Goal: Task Accomplishment & Management: Use online tool/utility

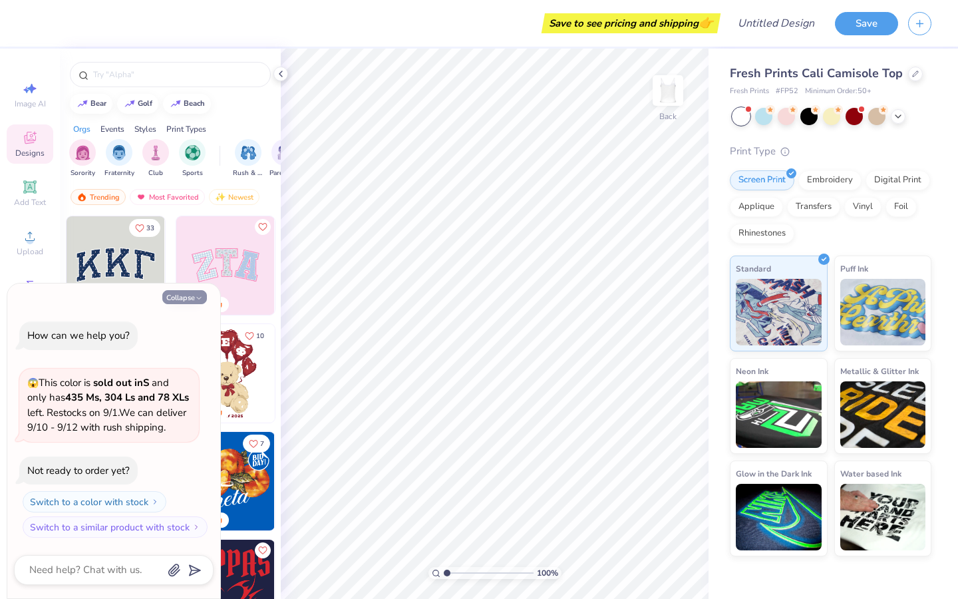
click at [186, 290] on button "Collapse" at bounding box center [184, 297] width 45 height 14
type textarea "x"
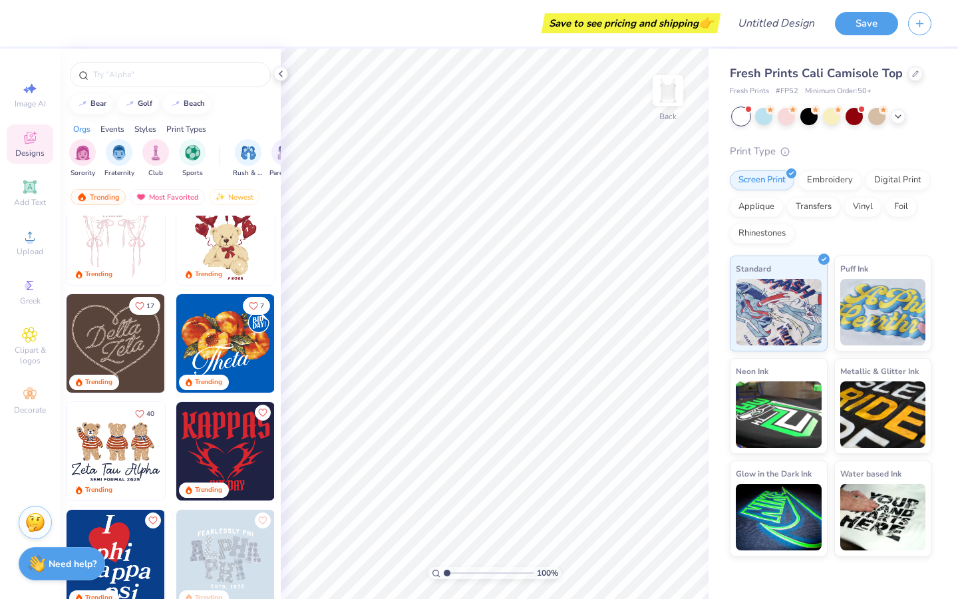
scroll to position [140, 0]
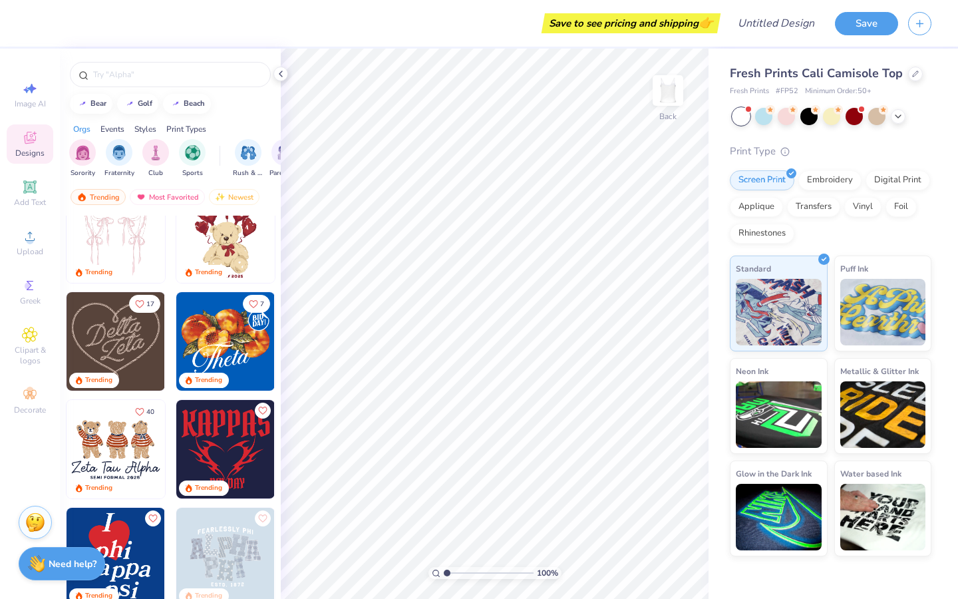
click at [122, 326] on img at bounding box center [116, 341] width 98 height 98
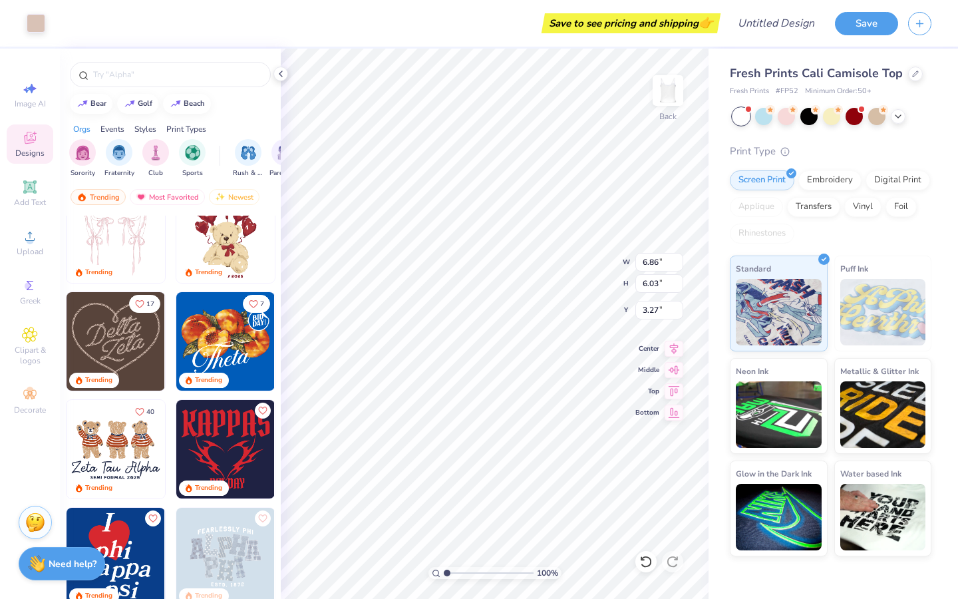
type input "6.86"
type input "6.03"
type input "3.27"
type input "7.65"
type input "6.73"
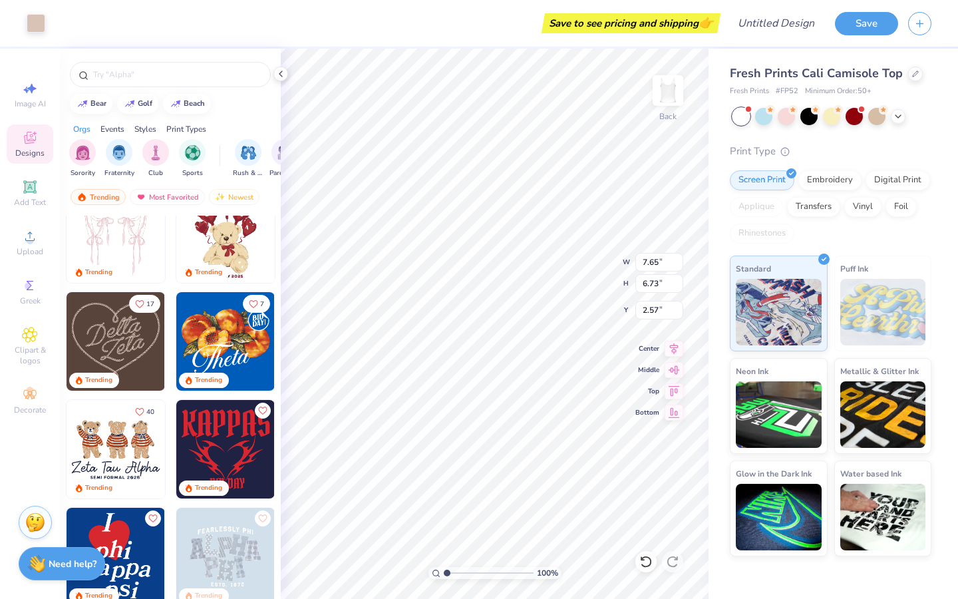
type input "2.79"
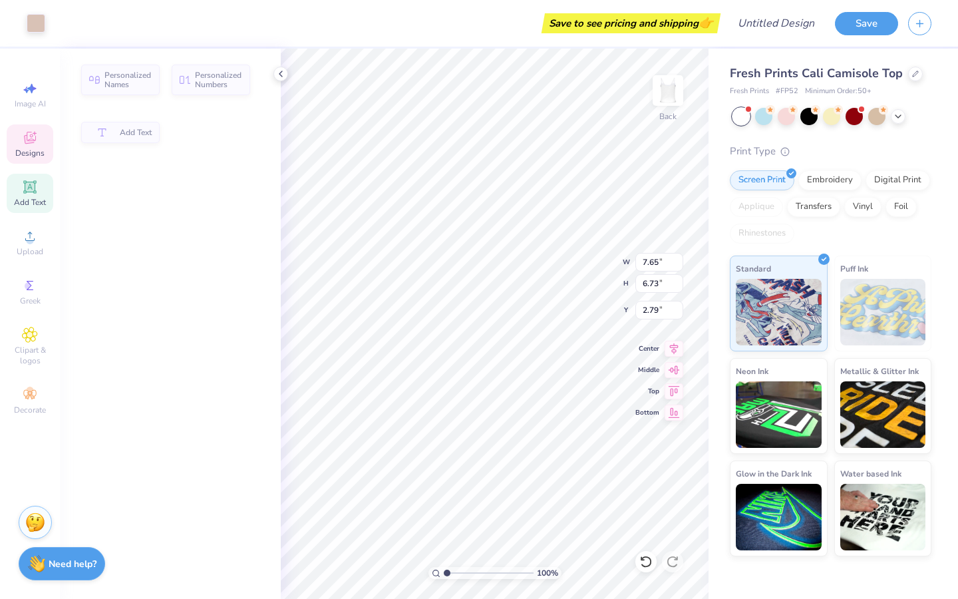
type input "3.83"
type input "2.52"
type input "5.36"
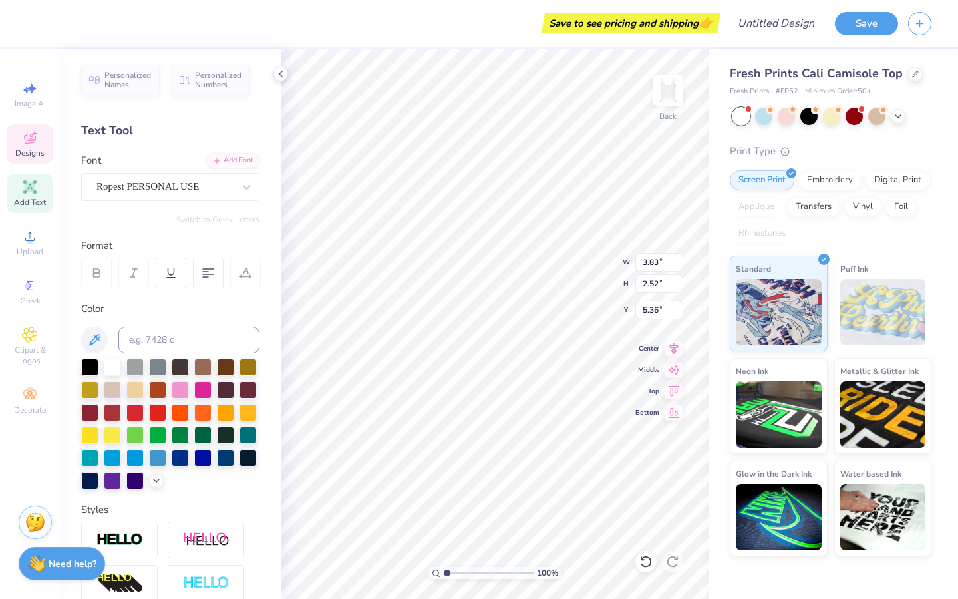
scroll to position [11, 3]
type textarea "Medicine"
type input "2.61"
type input "5.31"
type input "4.87"
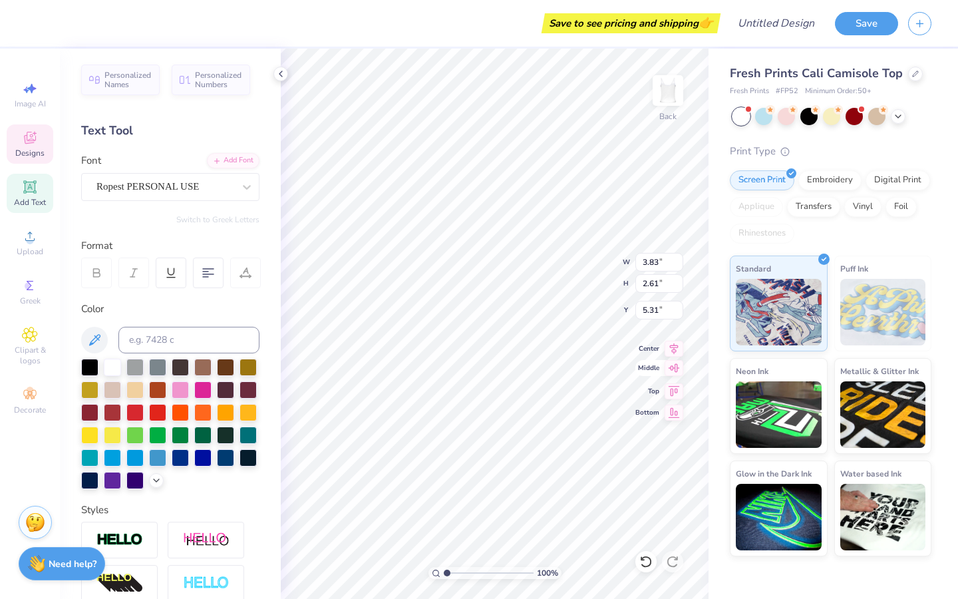
type input "2.70"
type input "3.91"
type textarea "Women in"
type input "3.83"
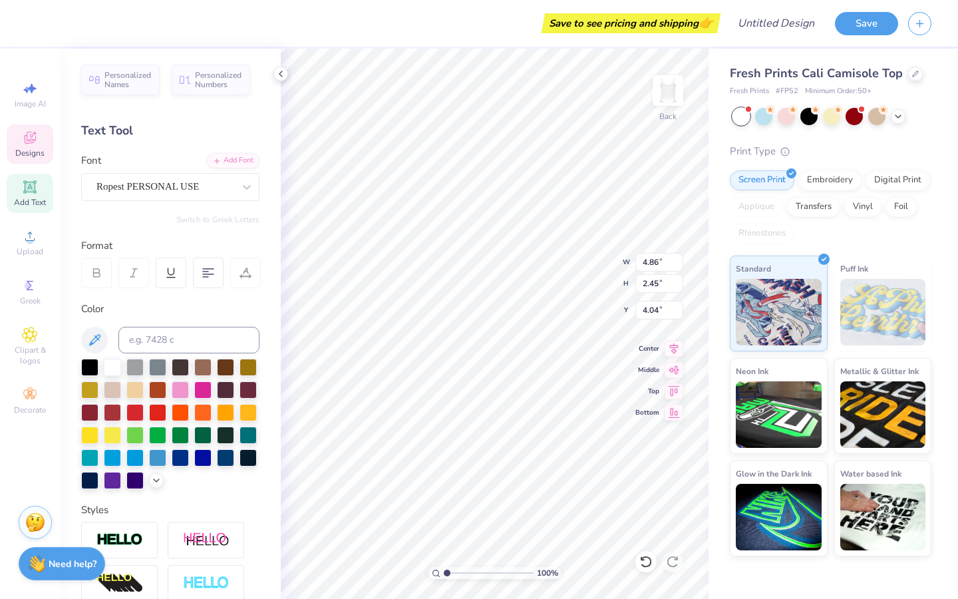
type input "2.61"
type input "5.31"
type input "4.86"
type input "2.45"
type input "4.09"
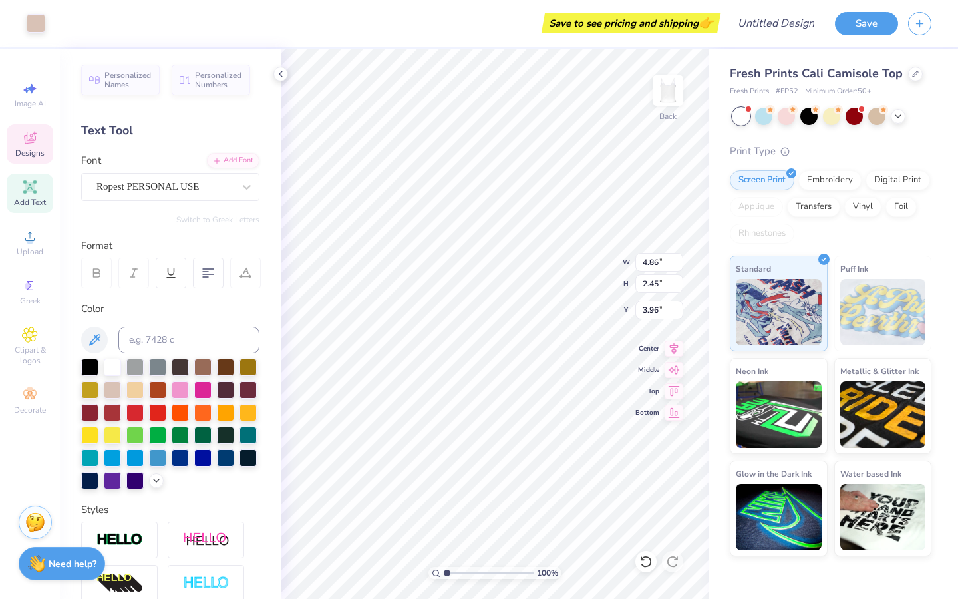
type input "4.86"
type input "2.45"
type input "3.96"
type input "5.04"
type input "2.53"
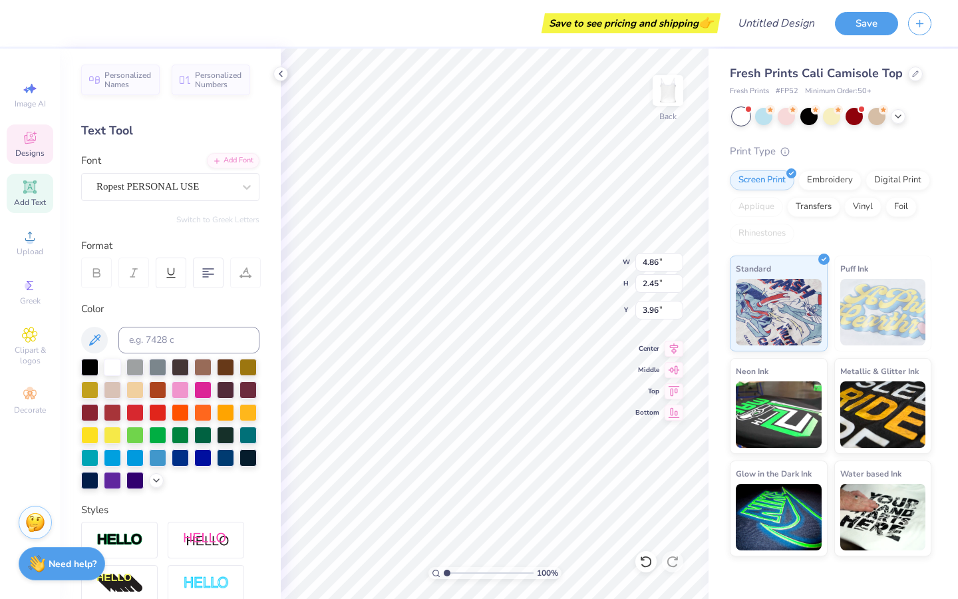
type input "3.87"
type input "7.65"
type input "6.73"
type input "2.79"
type input "3.83"
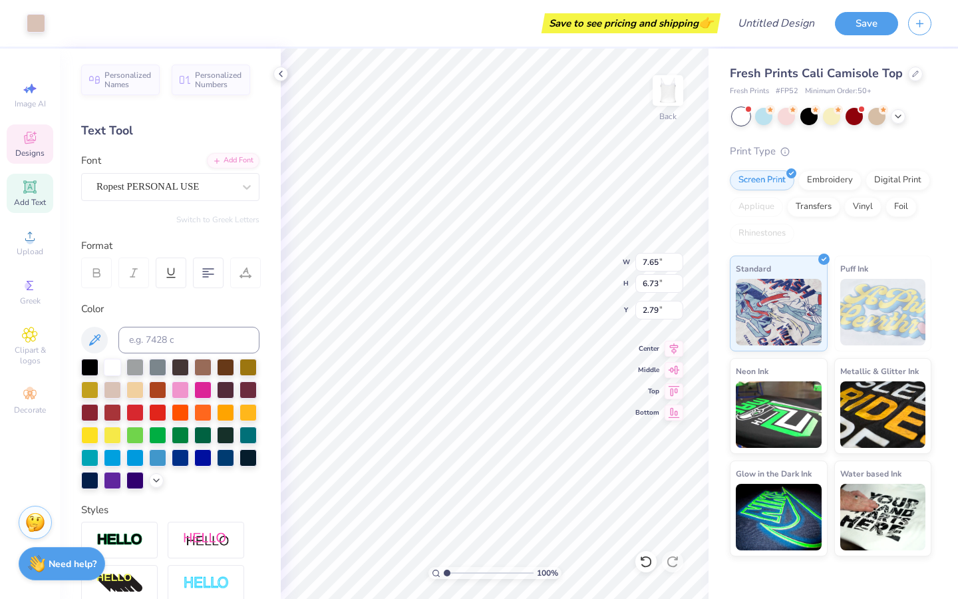
type input "2.61"
type input "5.42"
click at [189, 388] on div at bounding box center [180, 388] width 17 height 17
click at [144, 415] on div at bounding box center [134, 410] width 17 height 17
click at [166, 409] on div at bounding box center [157, 410] width 17 height 17
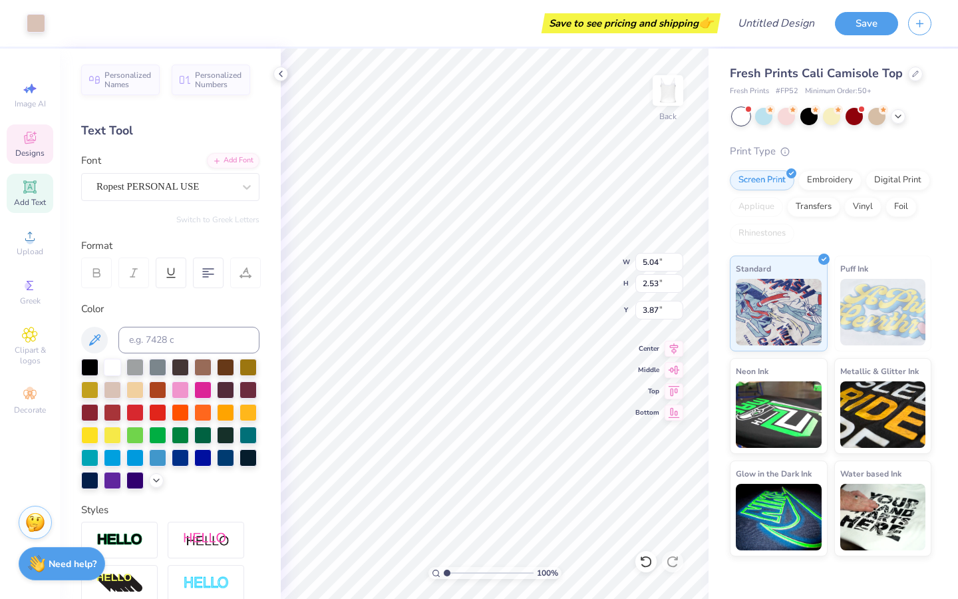
type input "5.04"
type input "2.53"
type input "3.87"
click at [166, 407] on div at bounding box center [157, 410] width 17 height 17
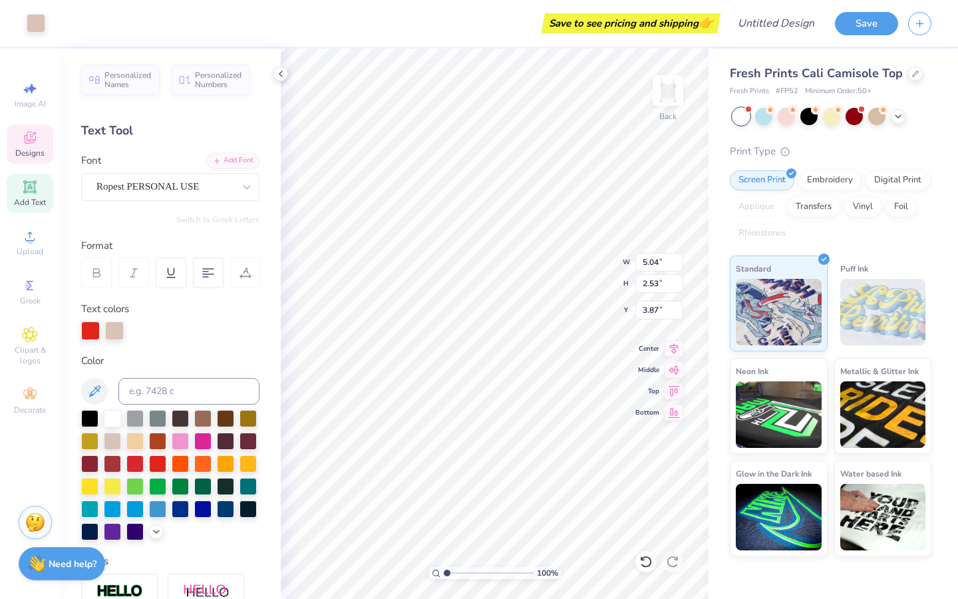
type input "7.65"
type input "6.73"
type input "2.79"
click at [84, 333] on div at bounding box center [90, 329] width 19 height 19
click at [120, 326] on div at bounding box center [114, 329] width 19 height 19
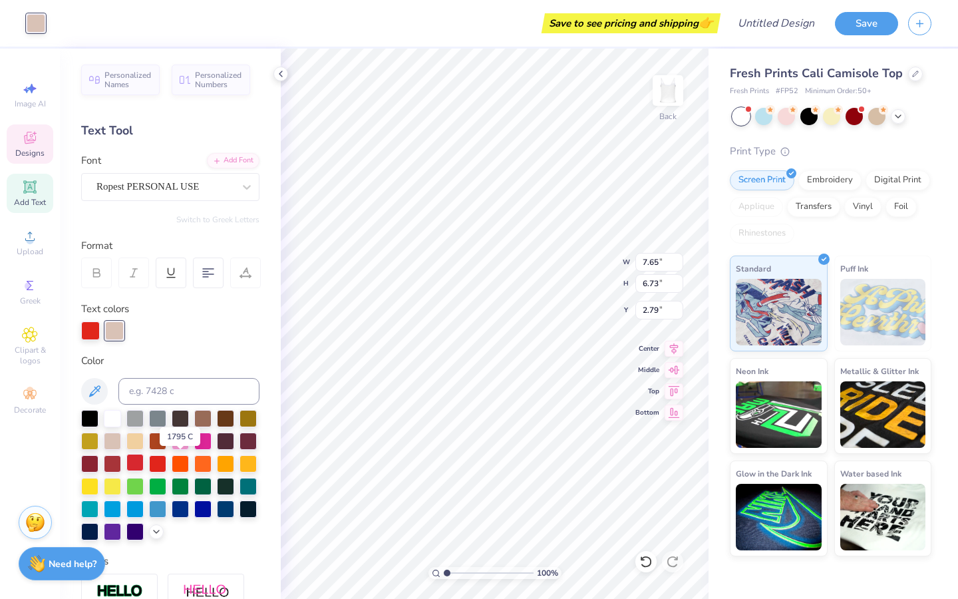
click at [144, 461] on div at bounding box center [134, 462] width 17 height 17
click at [166, 467] on div at bounding box center [157, 462] width 17 height 17
click at [166, 465] on div at bounding box center [157, 462] width 17 height 17
click at [20, 160] on div "Designs" at bounding box center [30, 143] width 47 height 39
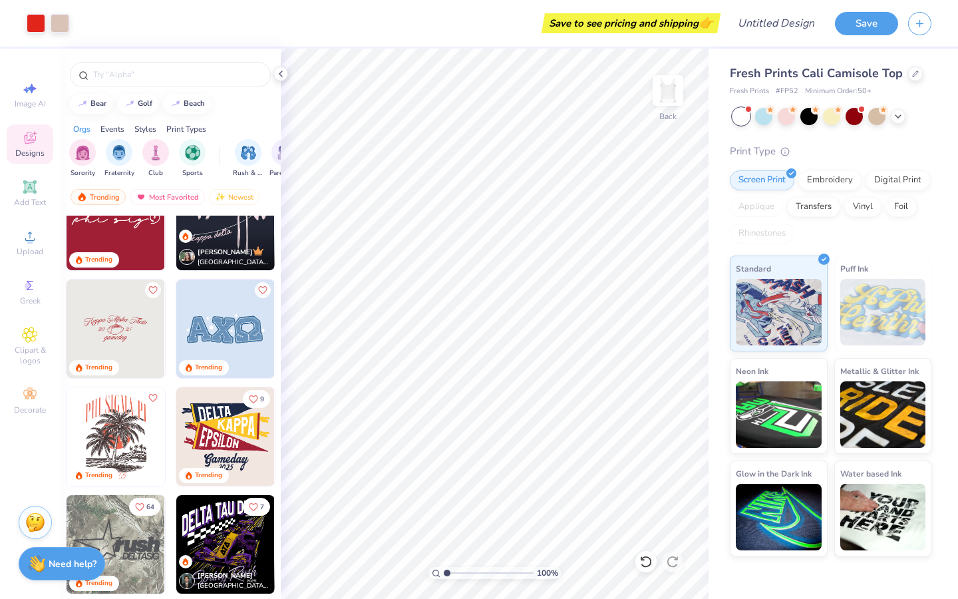
scroll to position [1792, 0]
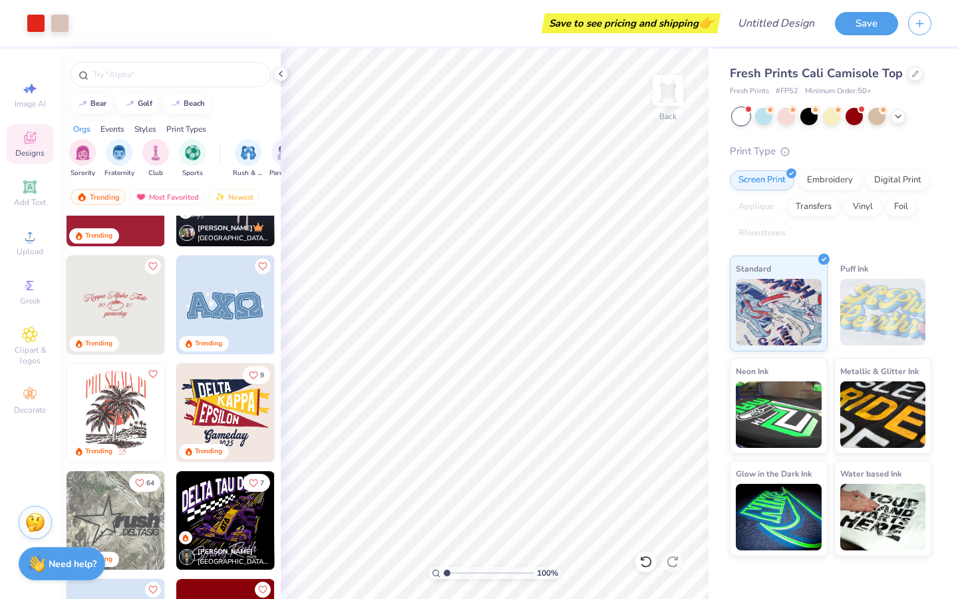
click at [131, 318] on img at bounding box center [116, 304] width 98 height 98
type input "9.78"
type input "3.23"
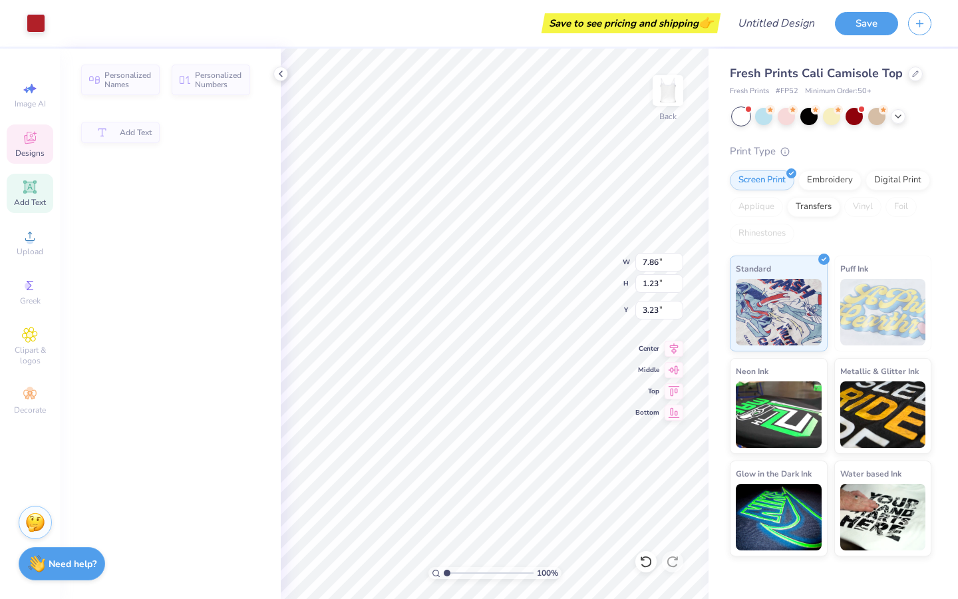
type input "1.23"
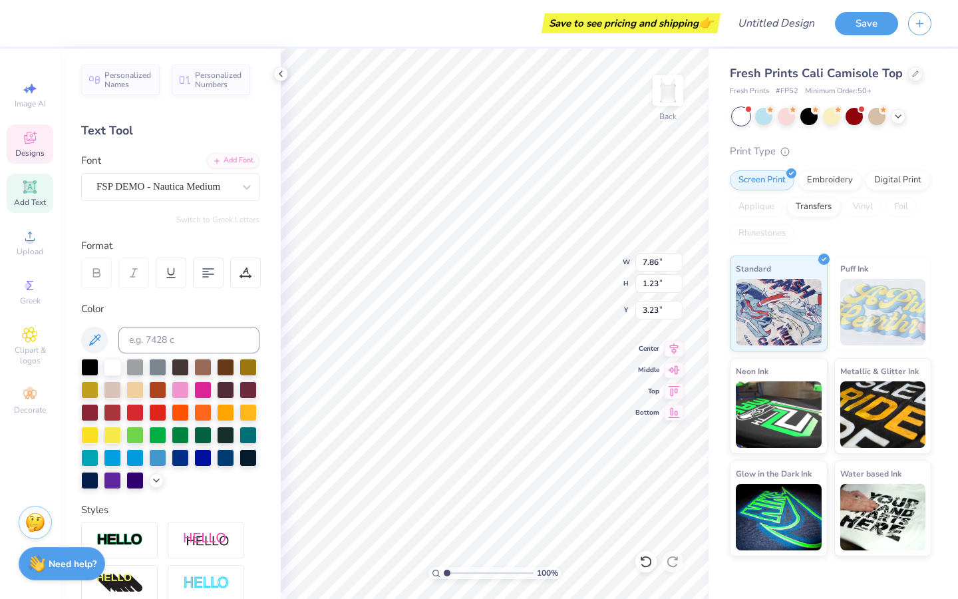
scroll to position [11, 3]
type textarea "Women in Medicine"
type input "2.13"
type input "1.27"
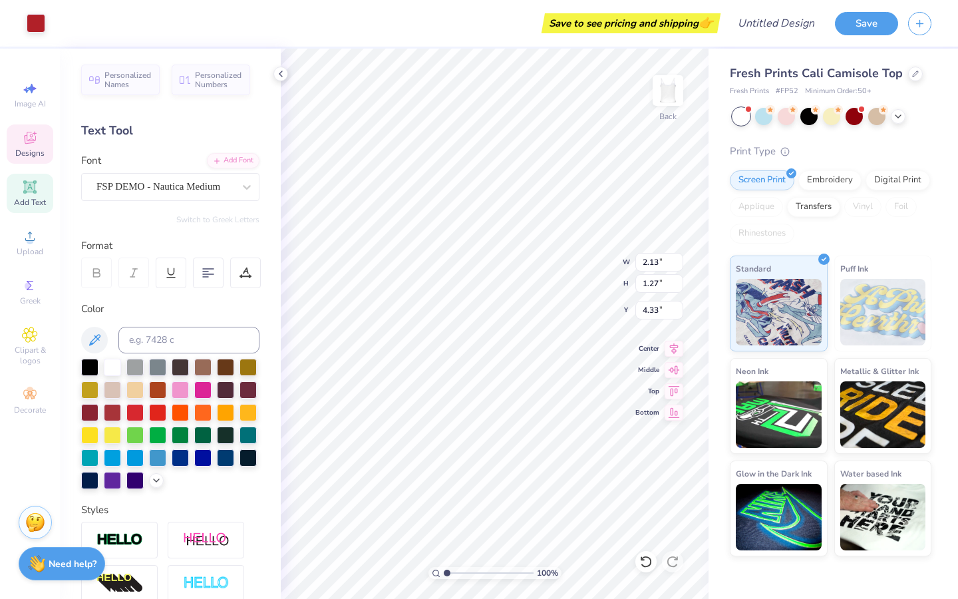
type input "4.33"
click at [33, 255] on span "Upload" at bounding box center [30, 251] width 27 height 11
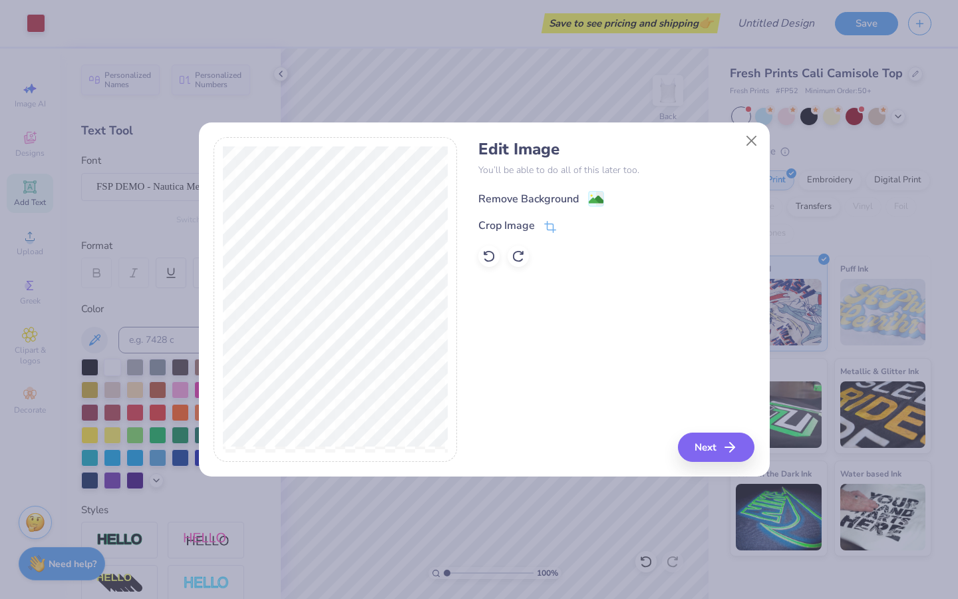
click at [555, 194] on div "Remove Background" at bounding box center [528, 199] width 100 height 16
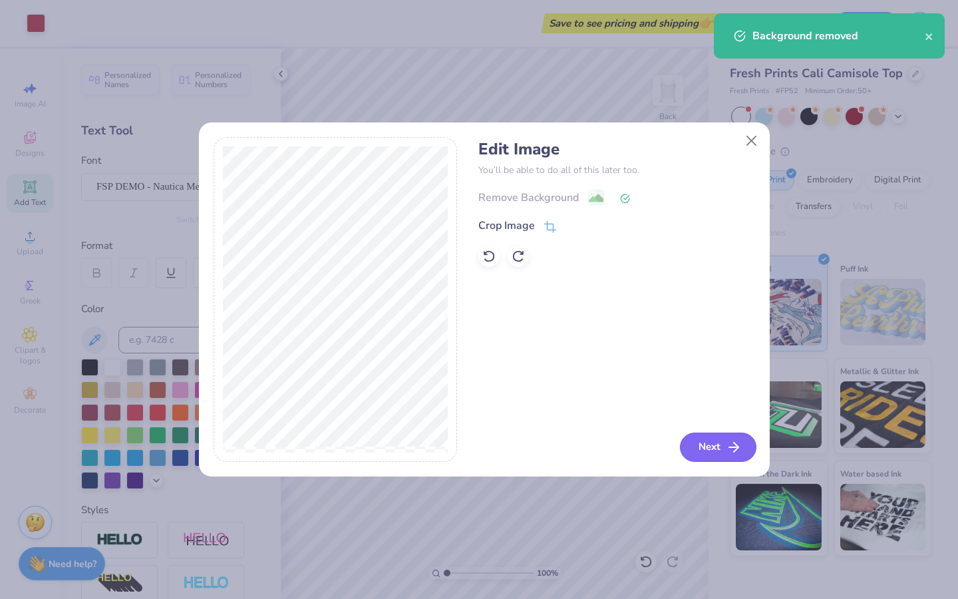
click at [714, 444] on button "Next" at bounding box center [718, 446] width 76 height 29
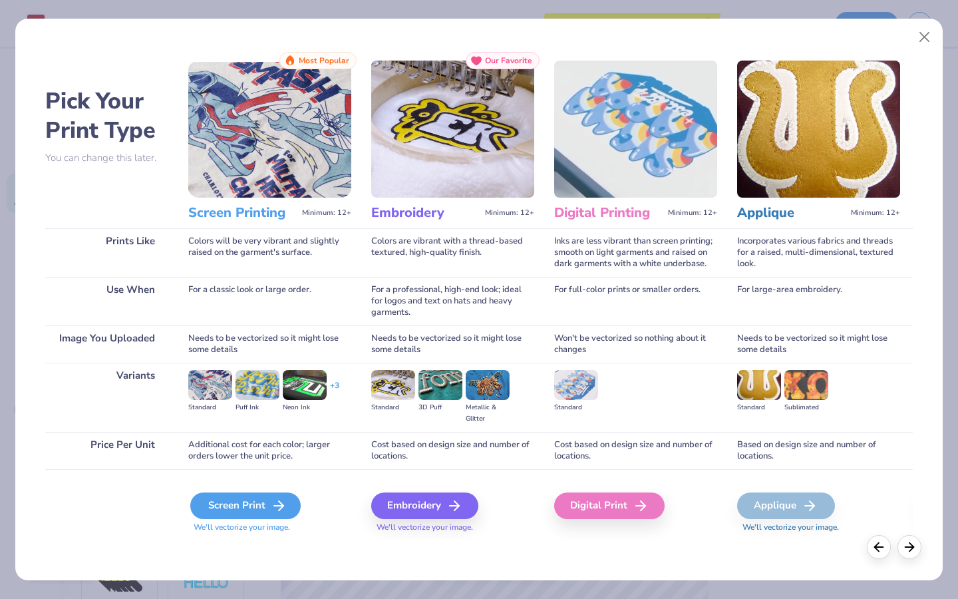
click at [228, 509] on div "Screen Print" at bounding box center [245, 505] width 110 height 27
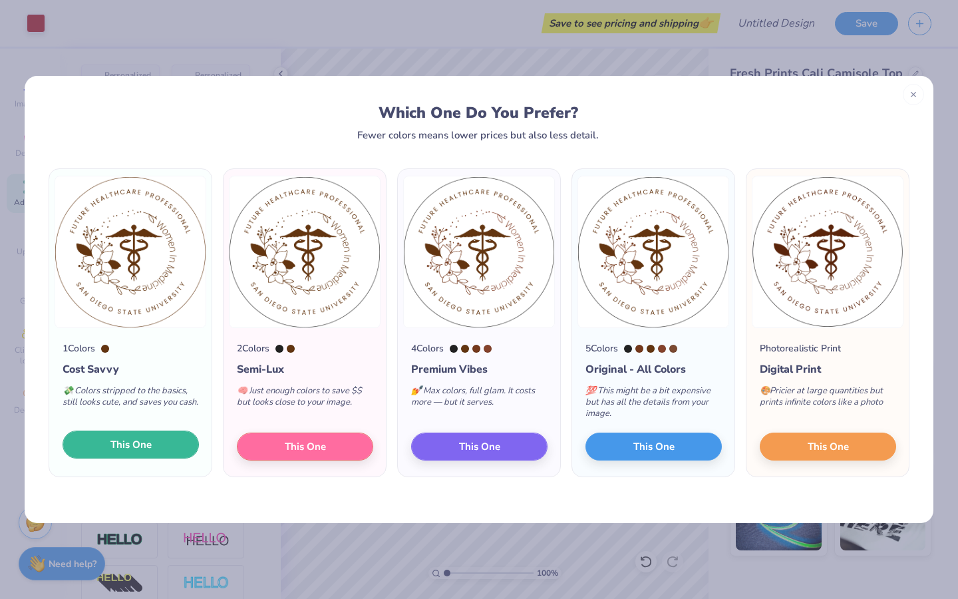
click at [168, 441] on button "This One" at bounding box center [131, 444] width 136 height 28
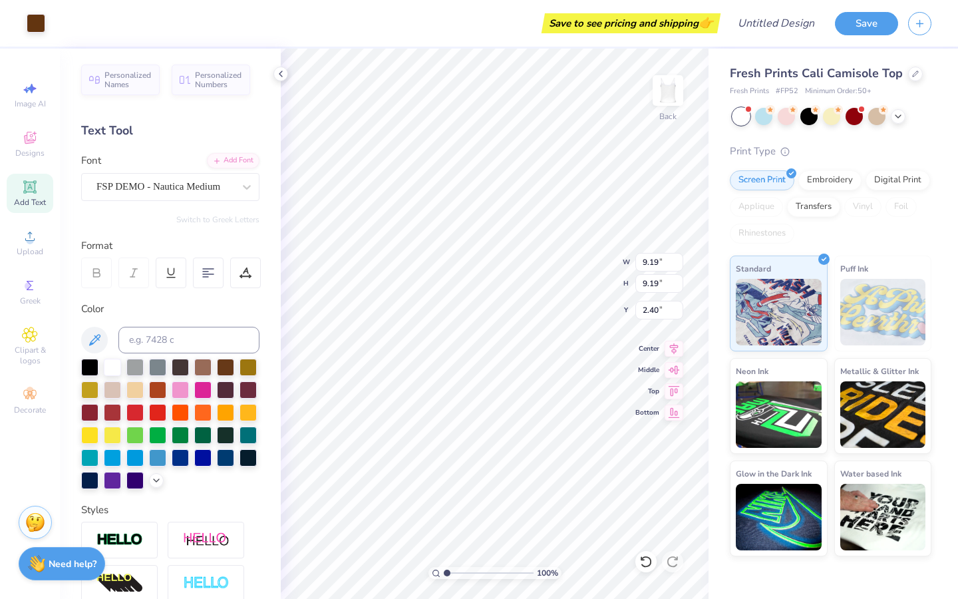
type input "3.85"
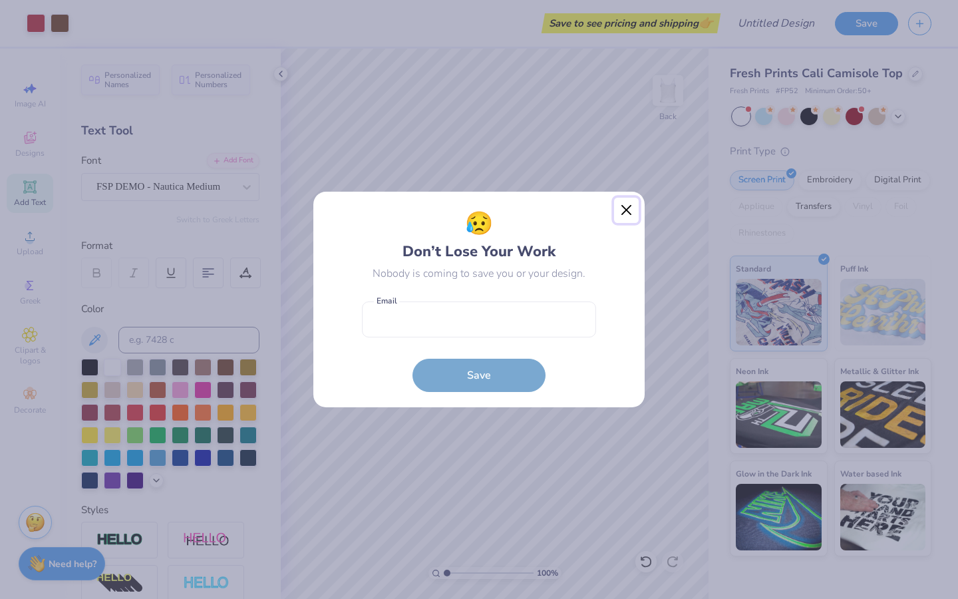
click at [627, 210] on button "Close" at bounding box center [626, 210] width 25 height 25
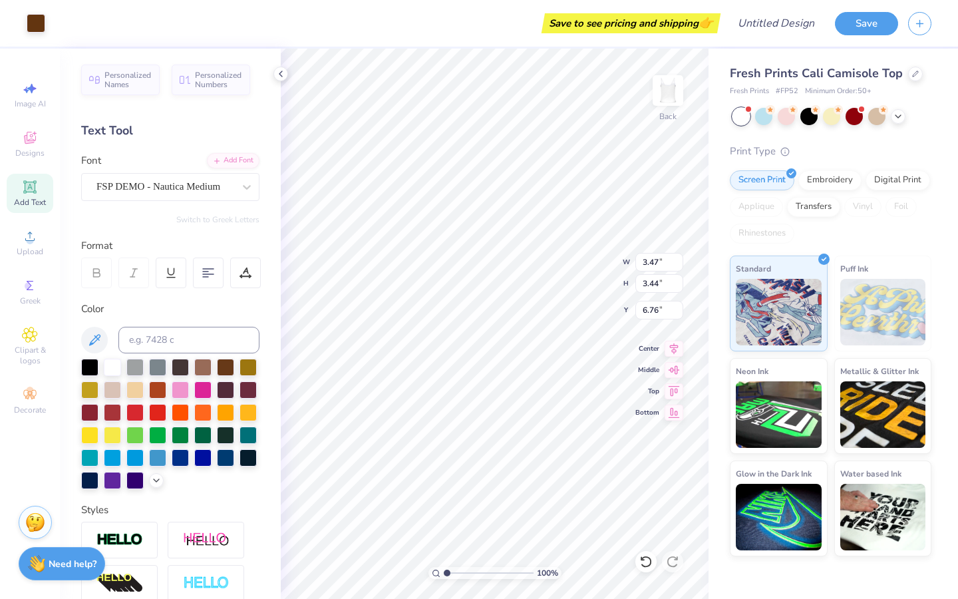
type input "3.47"
type input "3.44"
type input "0.95"
click at [166, 411] on div at bounding box center [157, 410] width 17 height 17
click at [166, 414] on div at bounding box center [157, 410] width 17 height 17
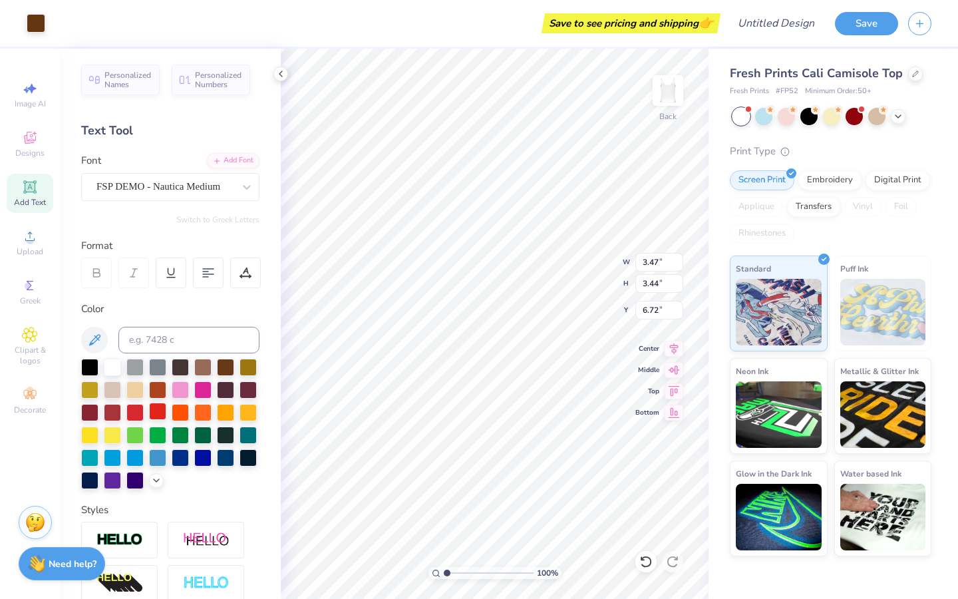
type input "6.72"
click at [166, 410] on div at bounding box center [157, 410] width 17 height 17
click at [677, 365] on icon at bounding box center [673, 368] width 11 height 9
type input "5.28"
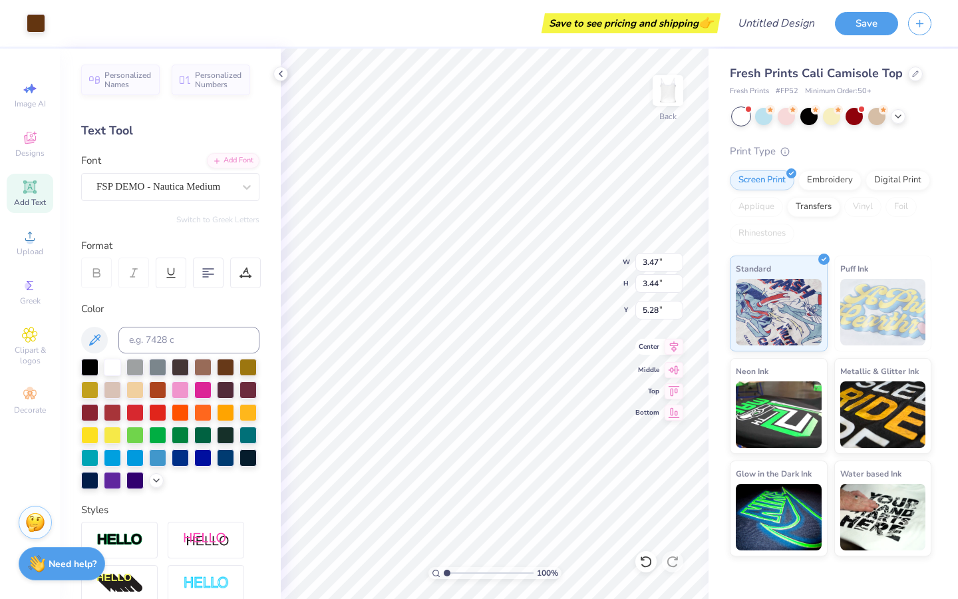
click at [674, 350] on icon at bounding box center [673, 347] width 19 height 16
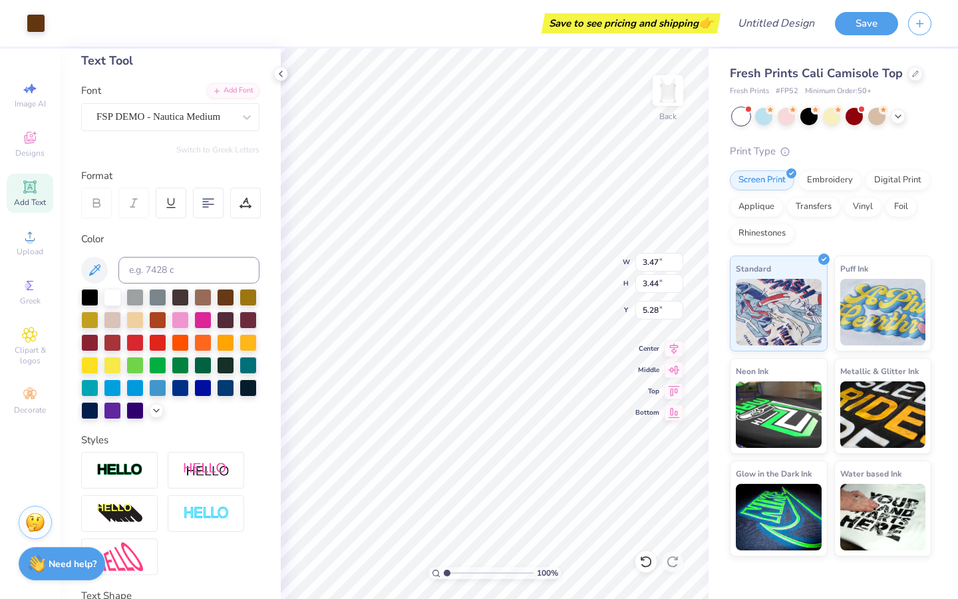
scroll to position [74, 0]
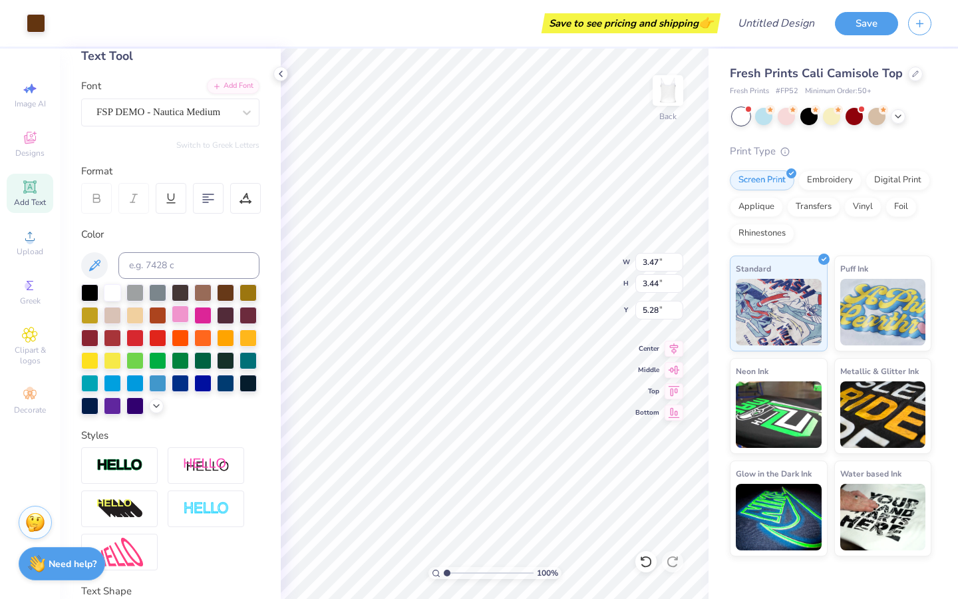
click at [189, 311] on div at bounding box center [180, 313] width 17 height 17
click at [29, 249] on span "Upload" at bounding box center [30, 251] width 27 height 11
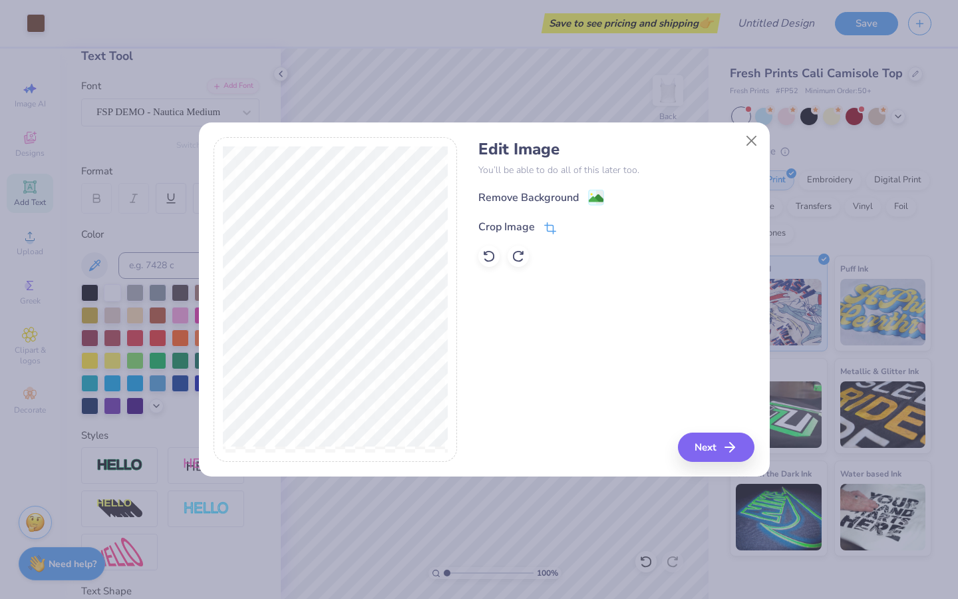
click at [551, 230] on icon at bounding box center [550, 228] width 12 height 12
click at [720, 449] on div "Edit Image You’ll be able to do all of this later too. Remove Background Crop I…" at bounding box center [616, 299] width 276 height 325
click at [593, 199] on div "Remove Background Crop Image" at bounding box center [616, 228] width 276 height 78
click at [572, 226] on icon at bounding box center [572, 225] width 8 height 8
click at [592, 198] on image at bounding box center [596, 199] width 15 height 15
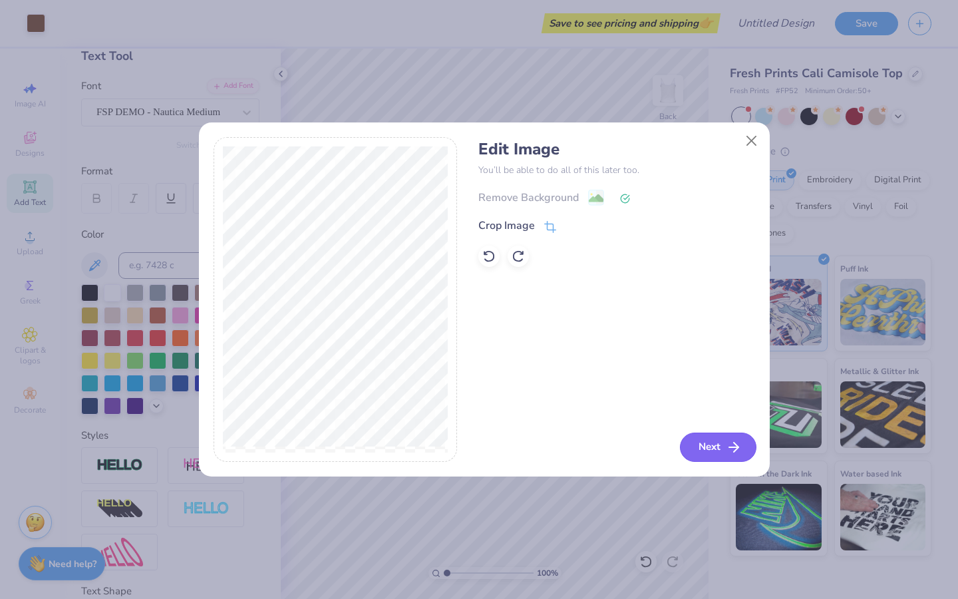
click at [718, 442] on button "Next" at bounding box center [718, 446] width 76 height 29
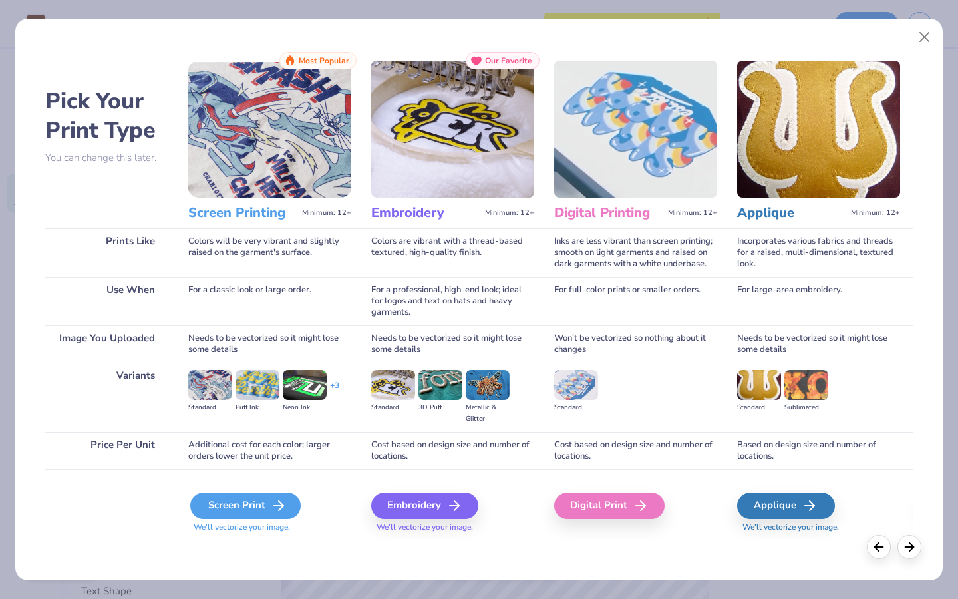
click at [241, 508] on div "Screen Print" at bounding box center [245, 505] width 110 height 27
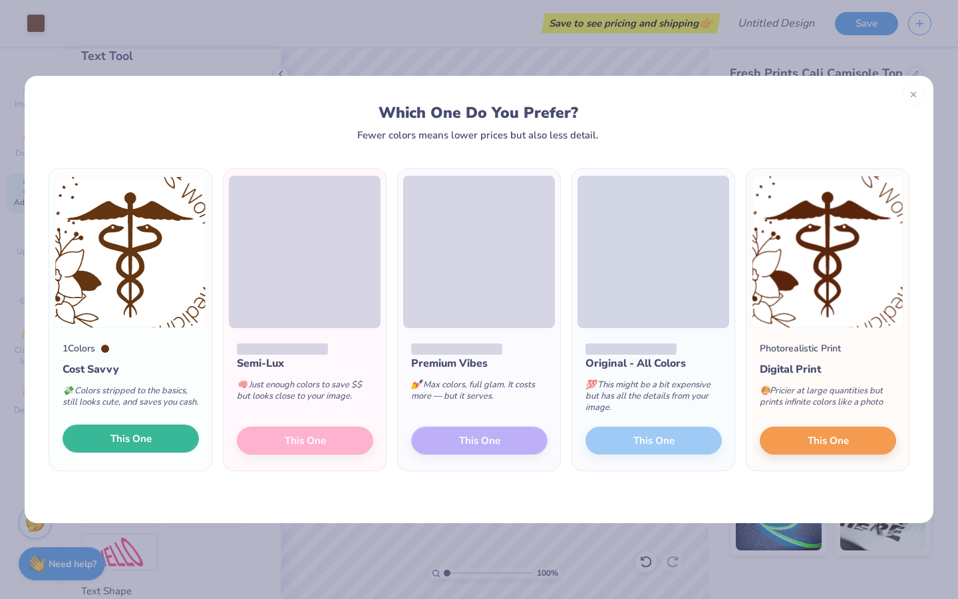
click at [135, 444] on span "This One" at bounding box center [130, 438] width 41 height 15
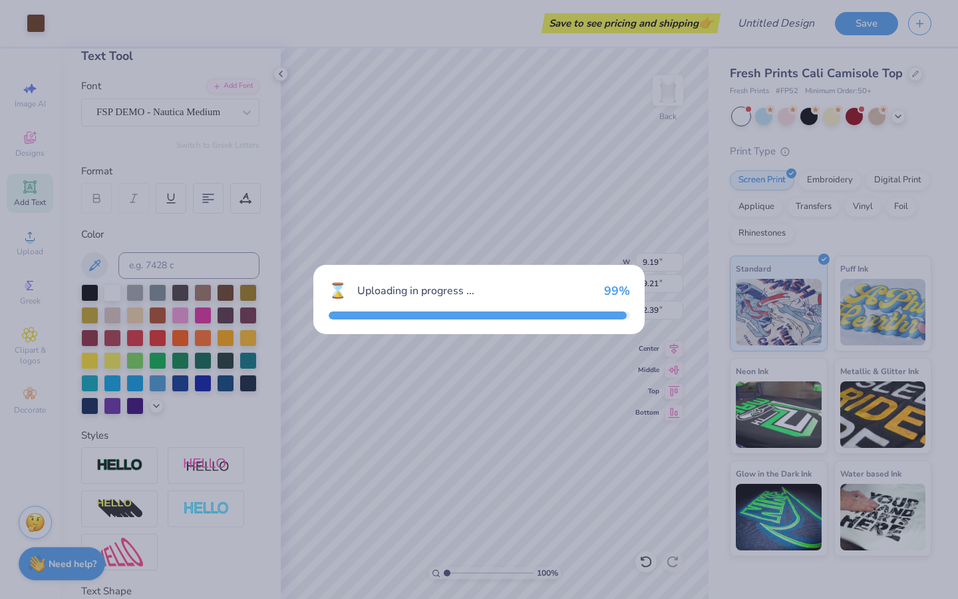
type input "9.19"
type input "9.21"
type input "2.39"
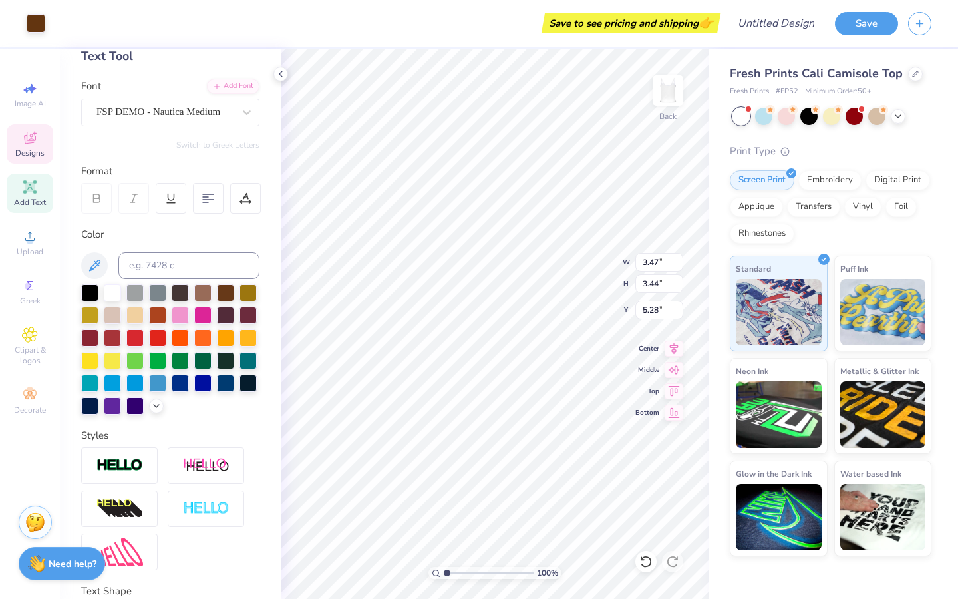
click at [30, 142] on icon at bounding box center [30, 139] width 11 height 9
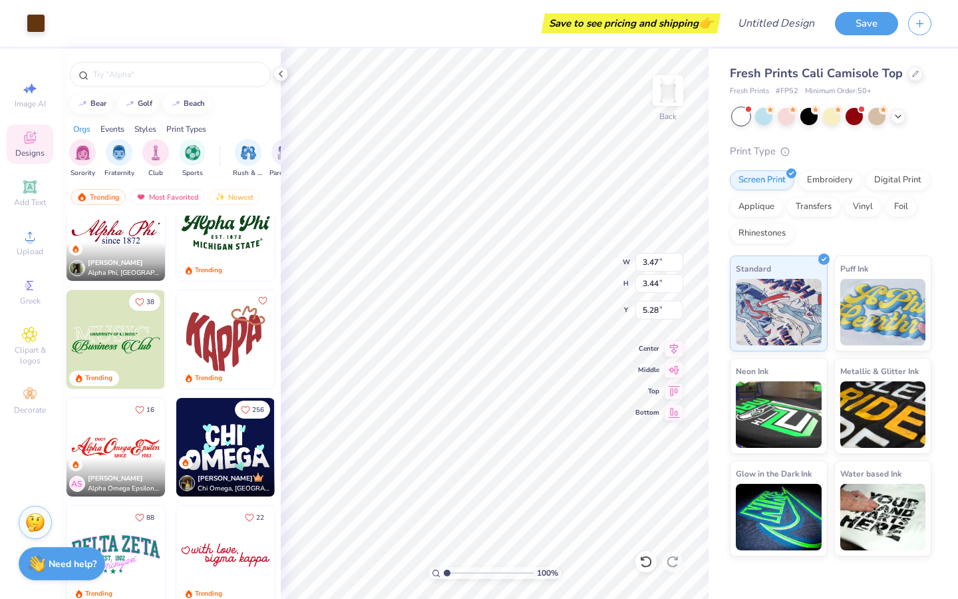
scroll to position [1000, 0]
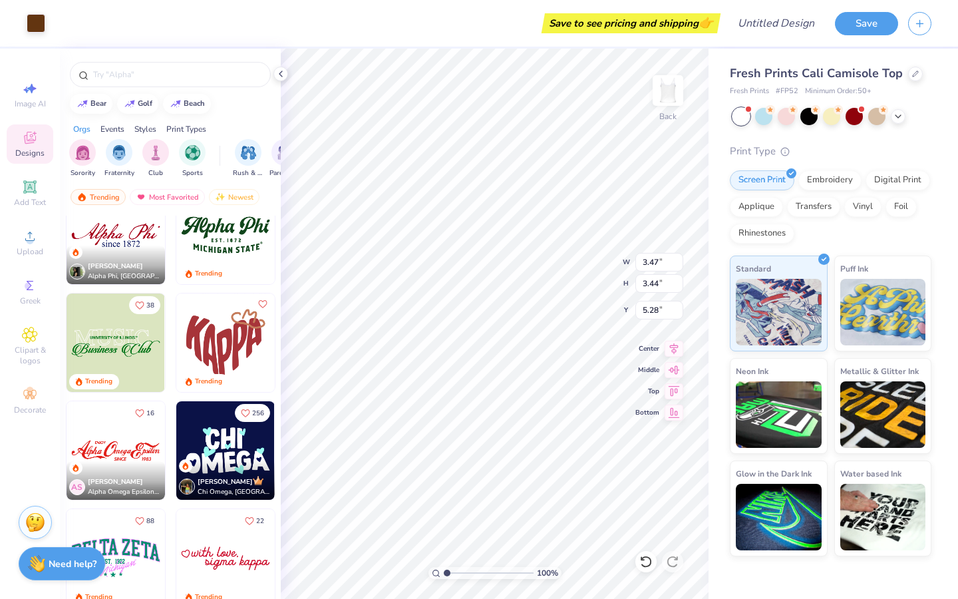
click at [233, 376] on div "Trending" at bounding box center [225, 383] width 98 height 18
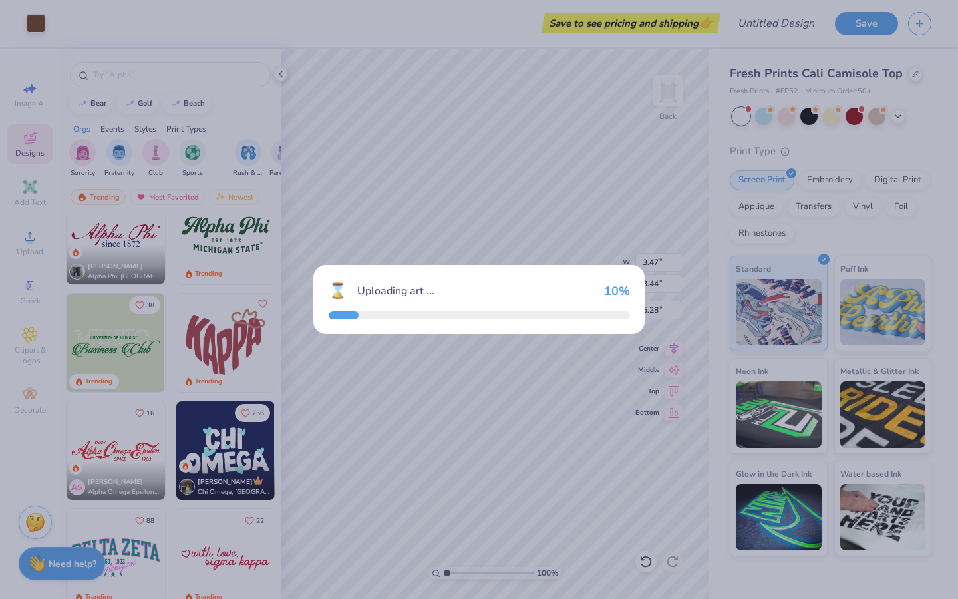
click at [233, 376] on div "⌛ Uploading art ... 10 %" at bounding box center [479, 299] width 958 height 599
click at [233, 376] on div "⌛ Uploading art ... 30 %" at bounding box center [479, 299] width 958 height 599
type input "6.29"
type input "5.37"
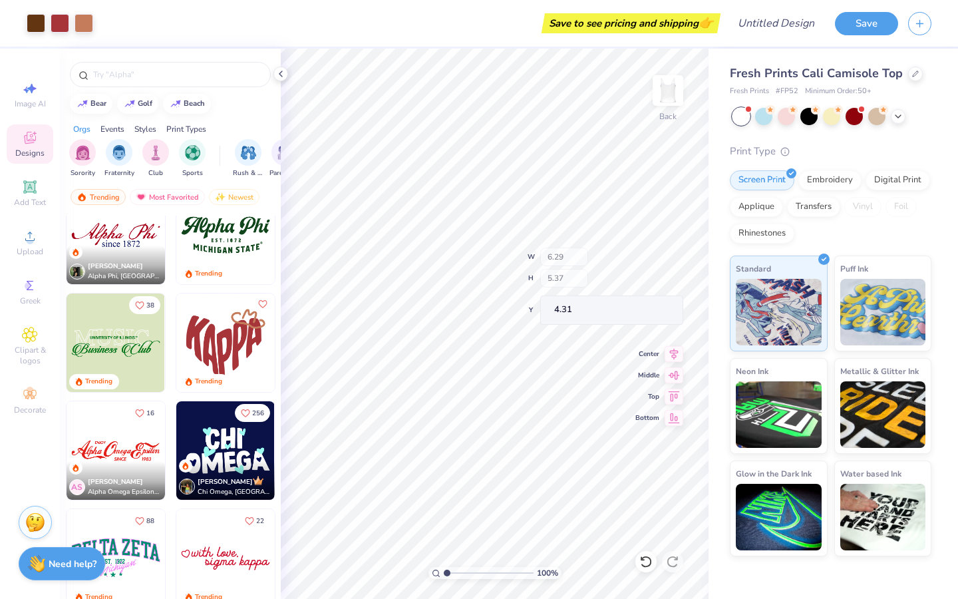
type input "0.55"
type input "6.00"
type input "4.86"
type input "1.07"
click at [561, 279] on div "100 % Back W 6.00 6.00 " H 4.86 4.86 " Y 1.07 1.07 " Center Middle Top Bottom" at bounding box center [495, 324] width 428 height 550
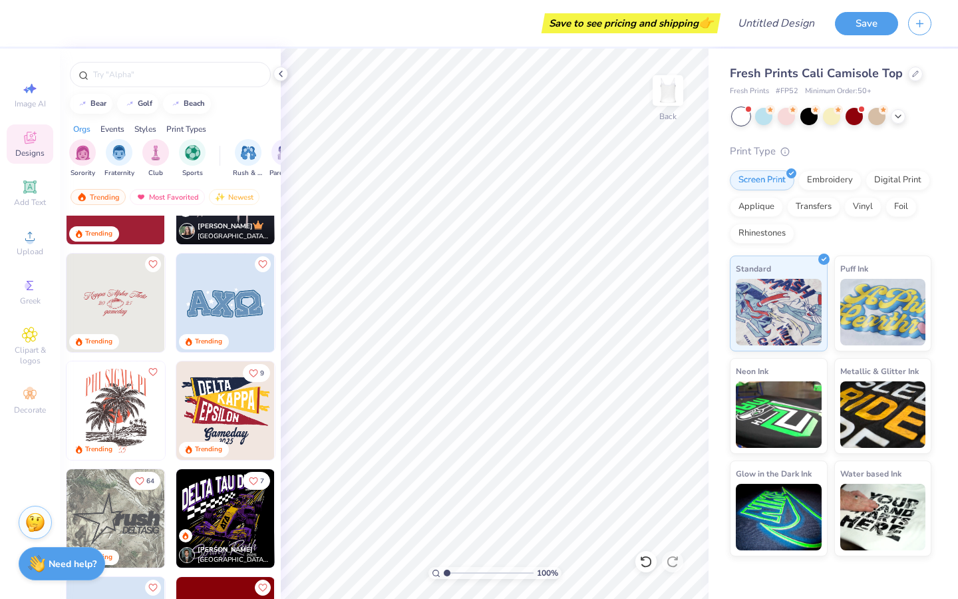
scroll to position [1811, 0]
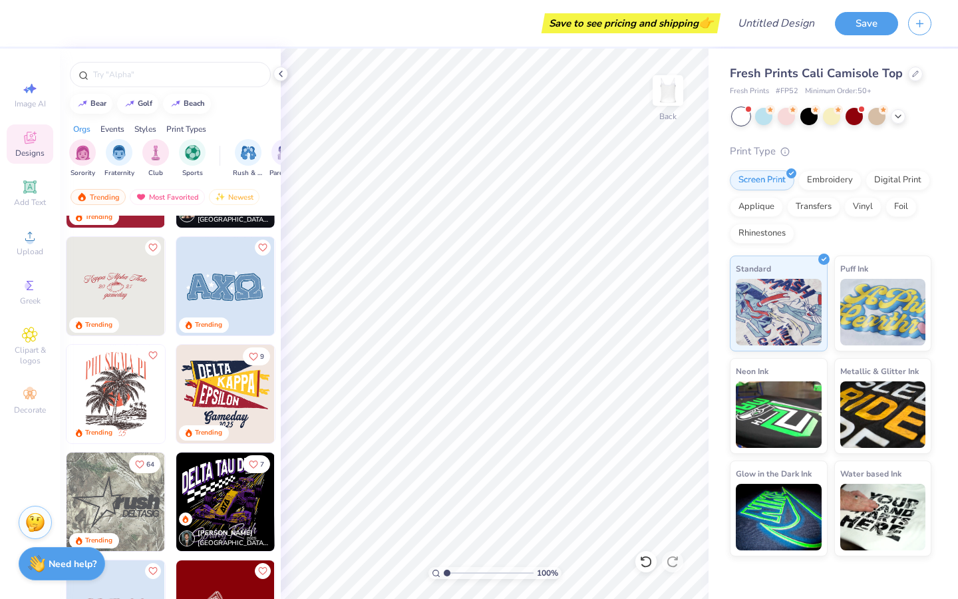
click at [69, 375] on img at bounding box center [116, 394] width 98 height 98
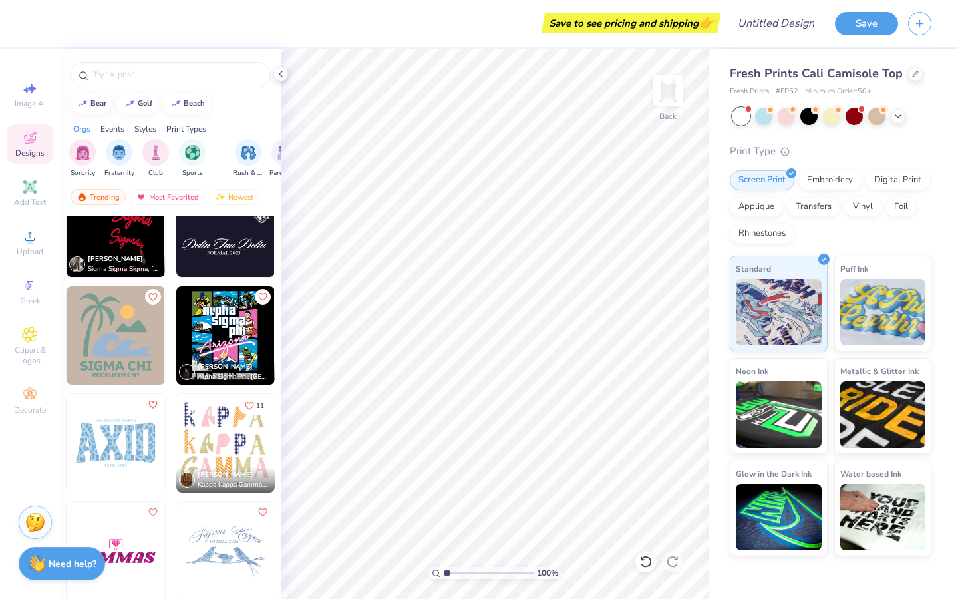
scroll to position [15441, 0]
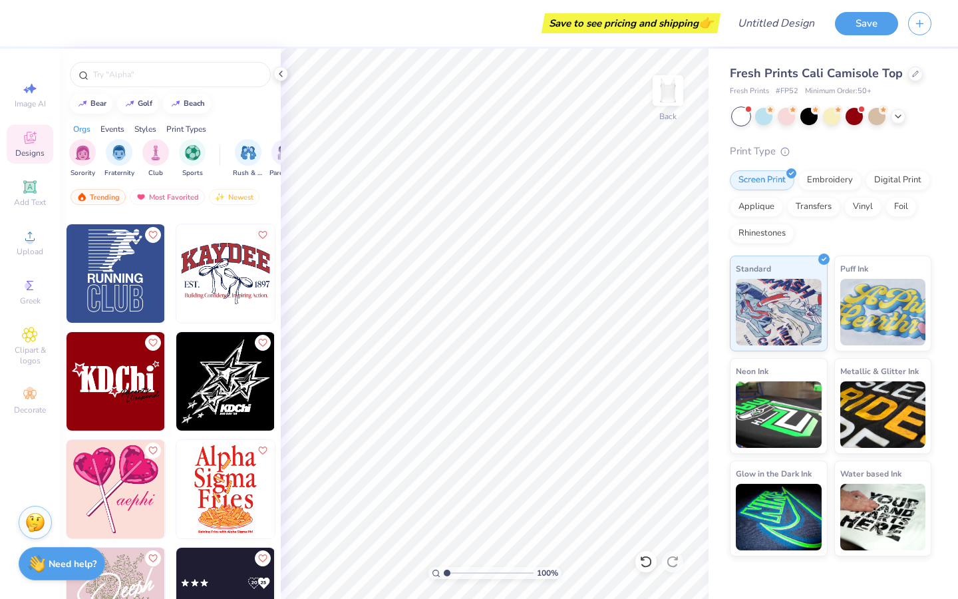
scroll to position [18738, 0]
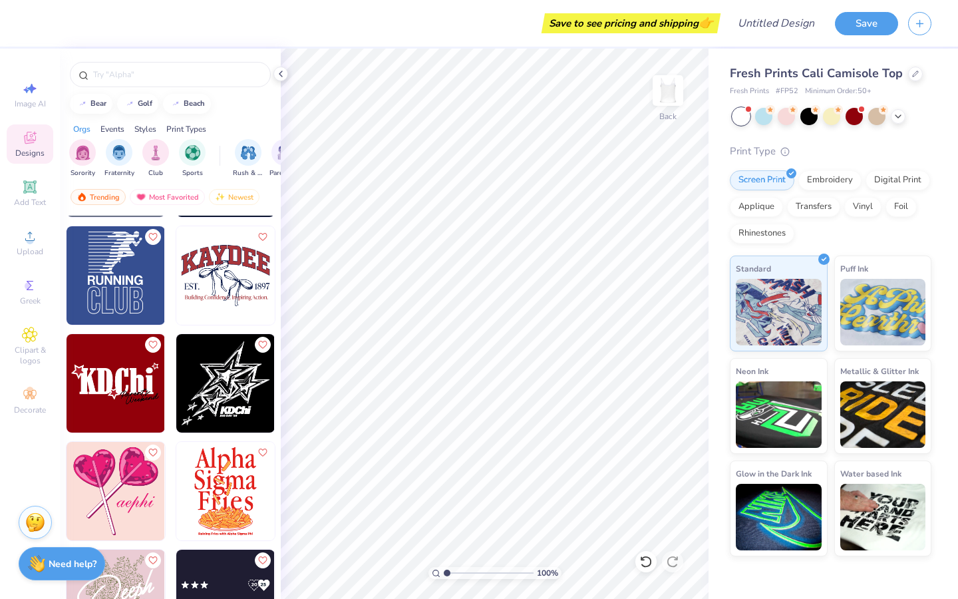
click at [142, 381] on div at bounding box center [16, 383] width 295 height 98
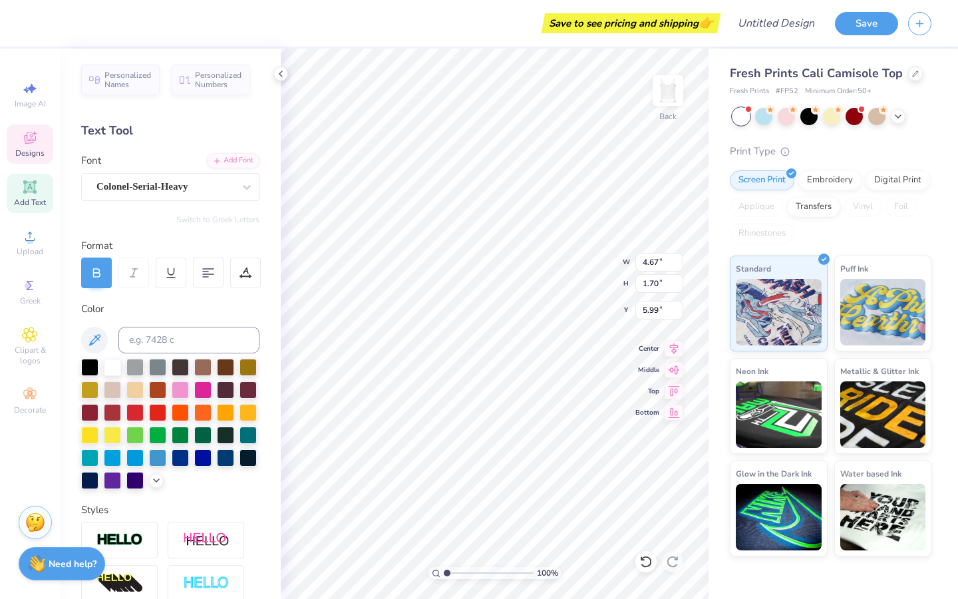
scroll to position [11, 6]
click at [90, 368] on div at bounding box center [89, 365] width 17 height 17
click at [206, 267] on icon at bounding box center [208, 273] width 12 height 12
type textarea "Women in Medicine"
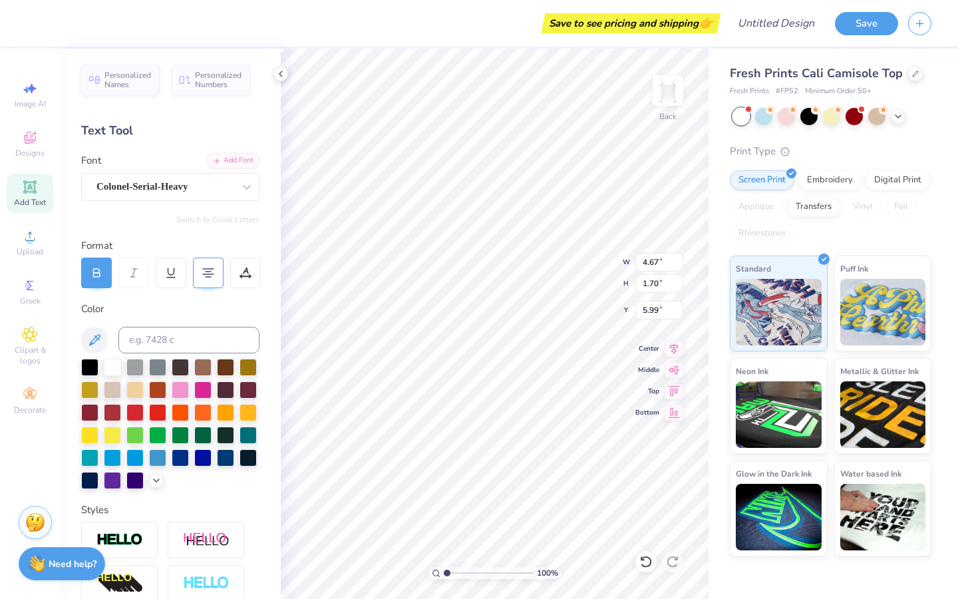
type input "7.91"
type input "4.44"
type input "3.68"
type input "4.66"
type input "2.61"
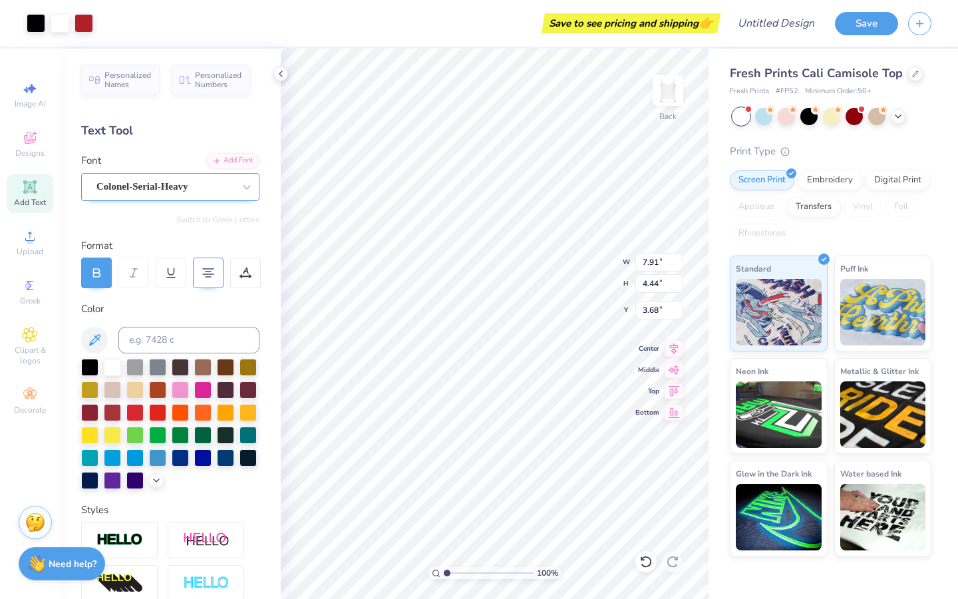
type input "1.87"
click at [211, 199] on div "Colonel-Serial-Heavy" at bounding box center [170, 187] width 178 height 28
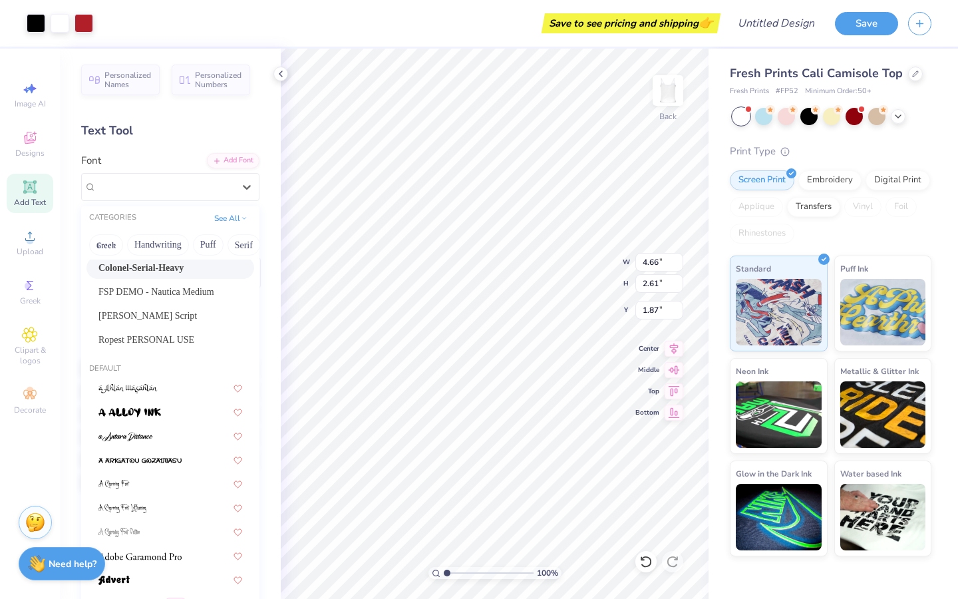
scroll to position [74, 0]
click at [177, 398] on div at bounding box center [170, 409] width 168 height 22
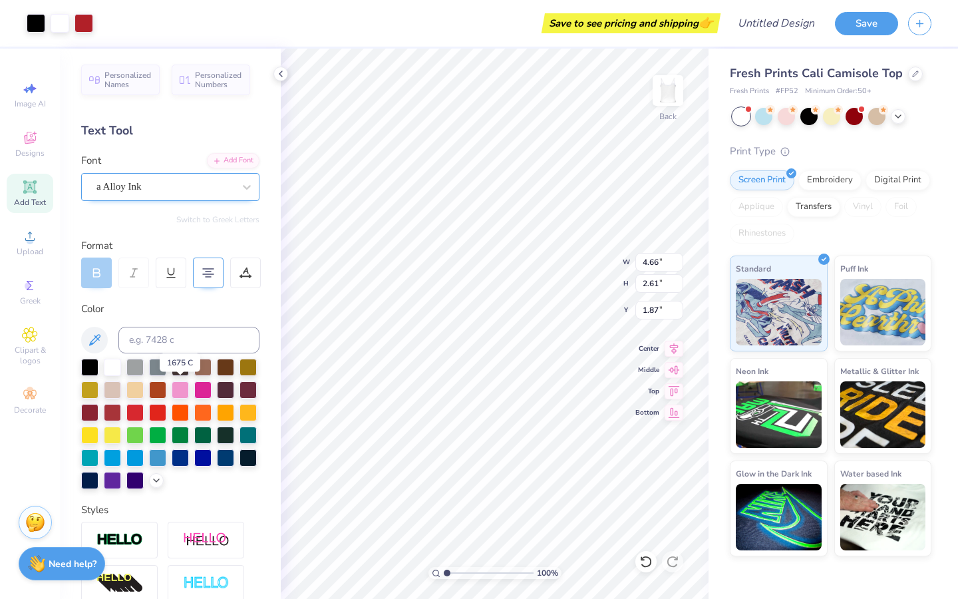
type input "9.15"
type input "6.21"
type input "2.56"
click at [150, 192] on div "a Alloy Ink" at bounding box center [165, 186] width 140 height 21
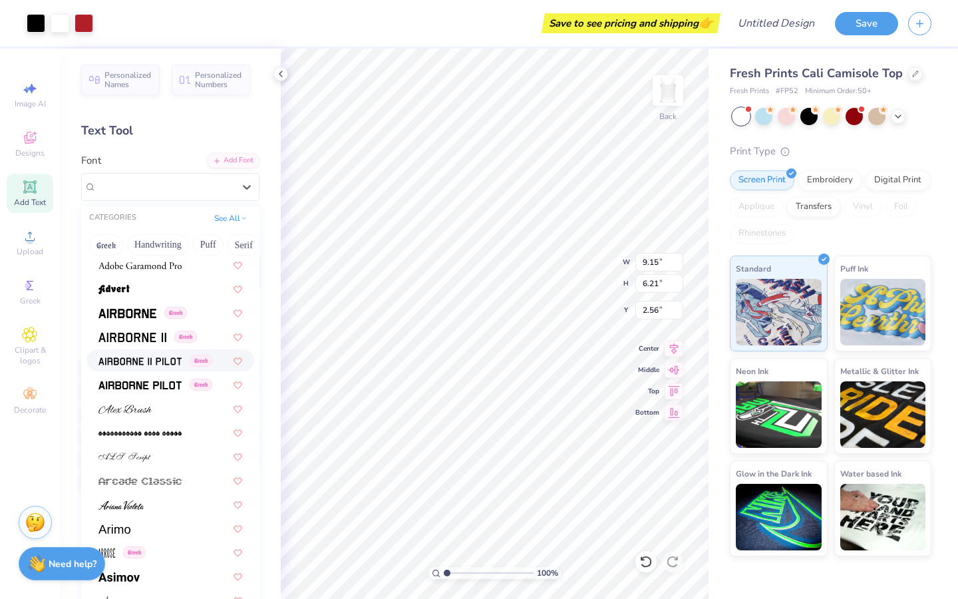
scroll to position [362, 0]
click at [141, 404] on img at bounding box center [124, 408] width 53 height 9
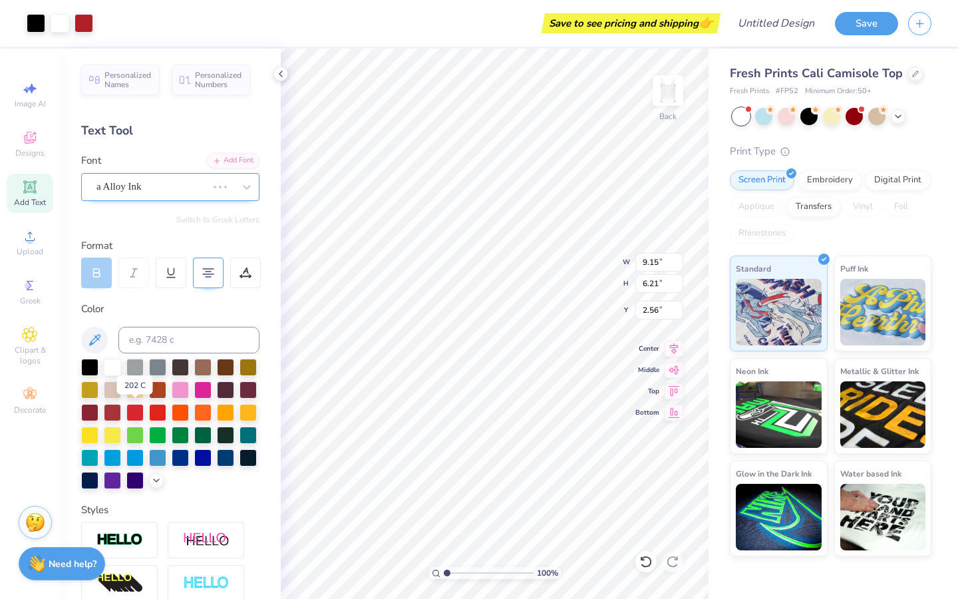
click at [160, 188] on div "a Alloy Ink" at bounding box center [151, 186] width 113 height 21
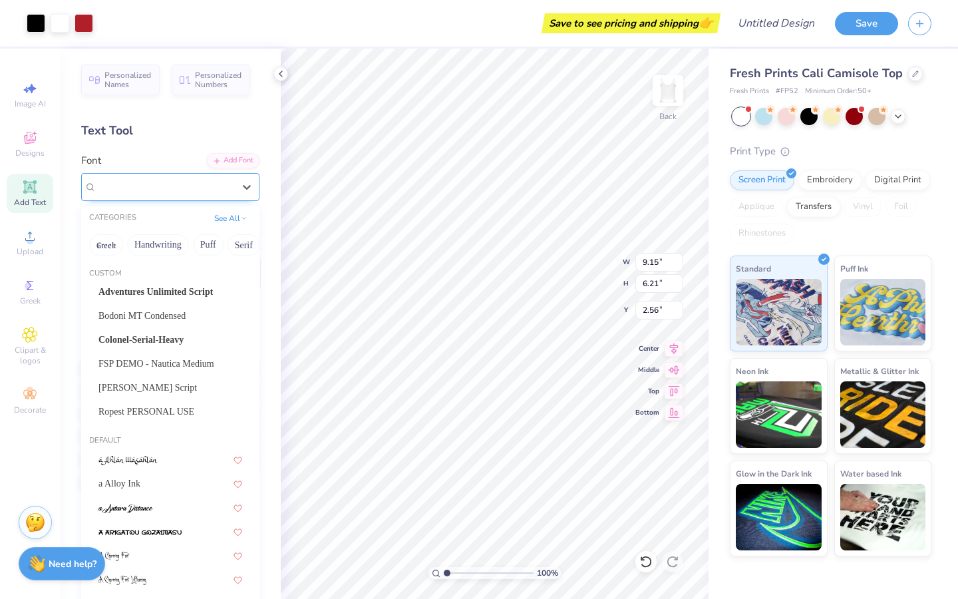
type input "8.13"
type input "6.46"
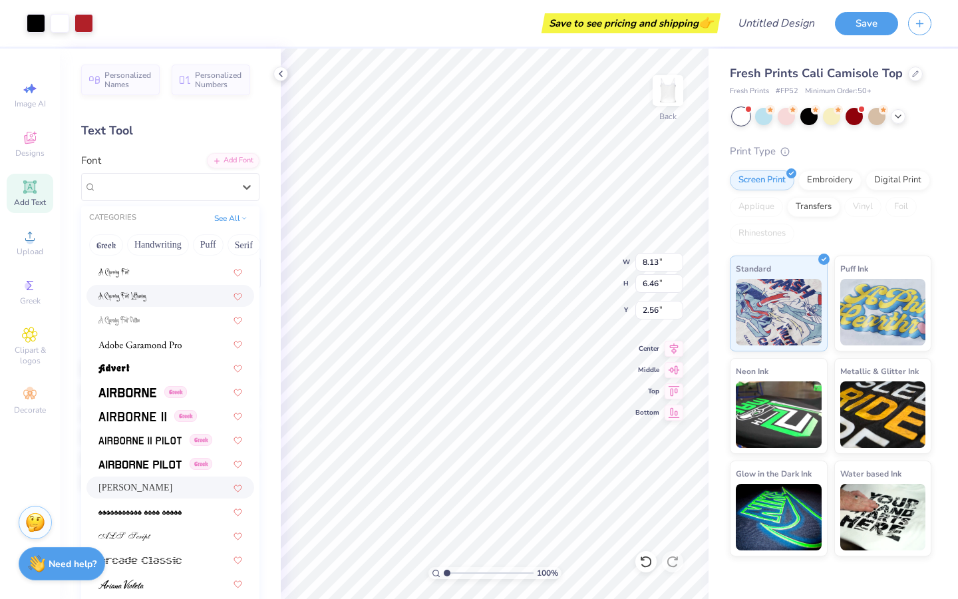
scroll to position [301, 0]
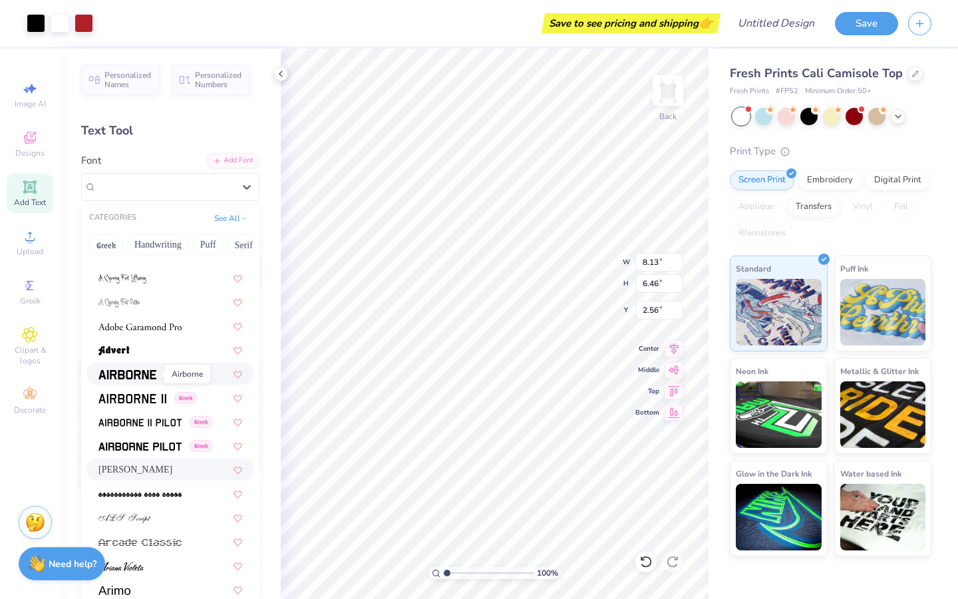
click at [136, 377] on img at bounding box center [127, 374] width 58 height 9
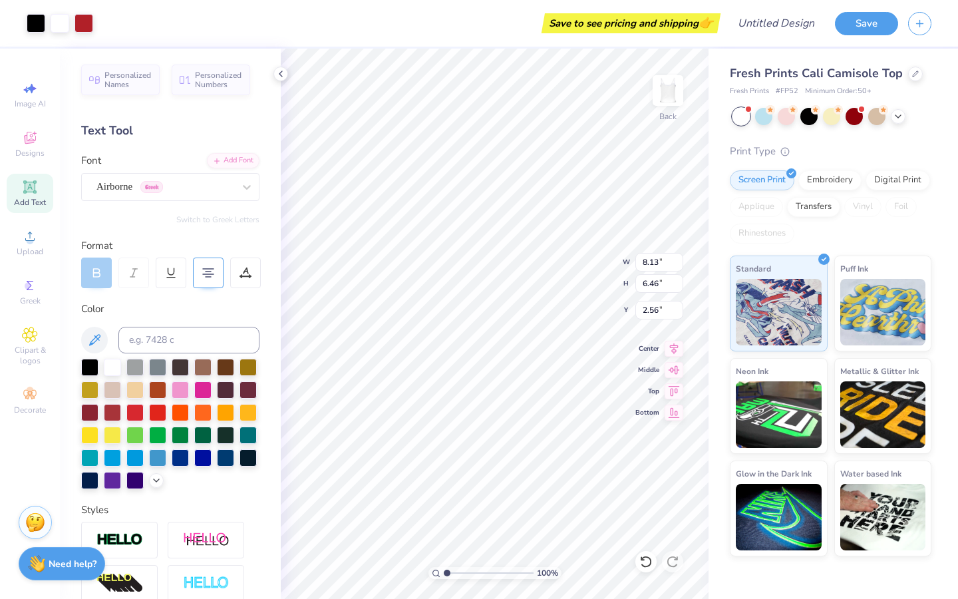
type input "9.15"
type input "6.17"
click at [173, 190] on div "Airborne Greek" at bounding box center [165, 186] width 140 height 21
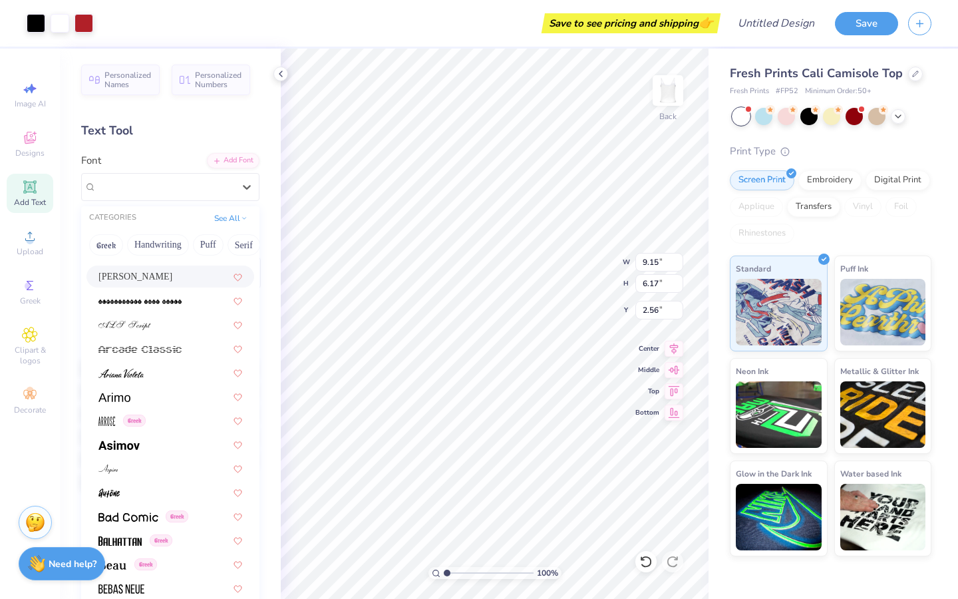
scroll to position [495, 0]
click at [168, 364] on div at bounding box center [170, 371] width 168 height 22
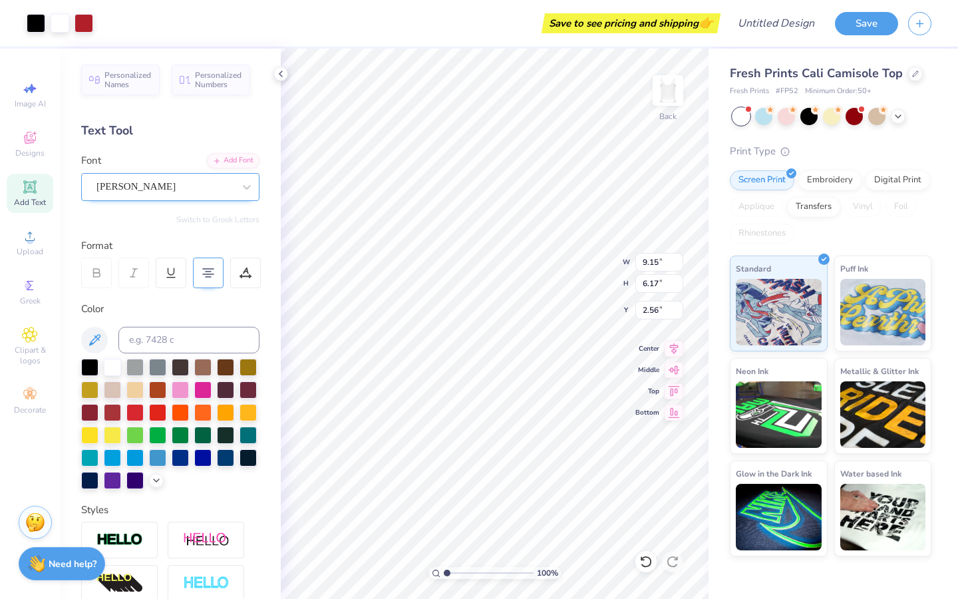
type input "5.71"
type input "6.59"
click at [142, 190] on div "Ariana Violeta" at bounding box center [165, 186] width 140 height 21
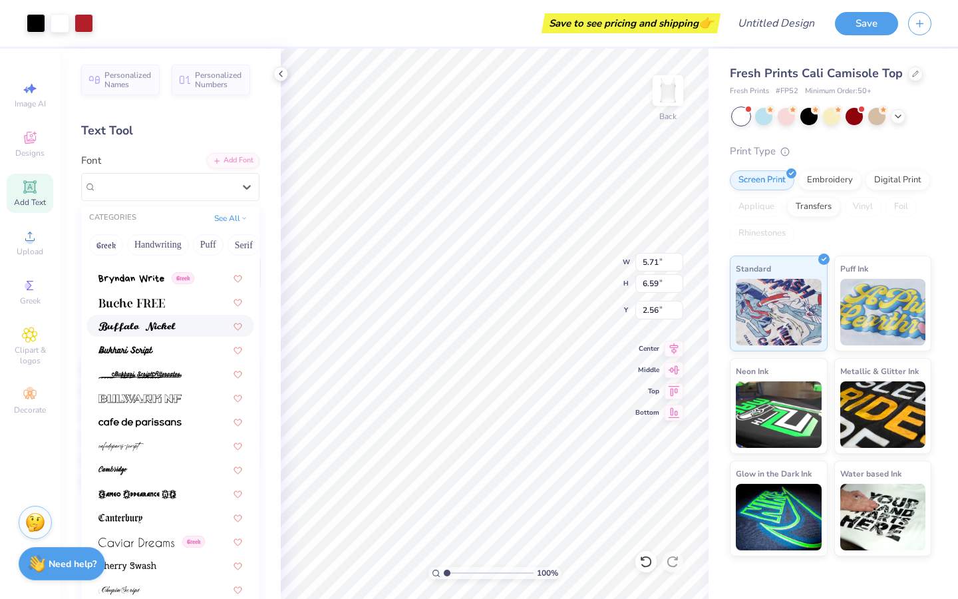
scroll to position [1379, 0]
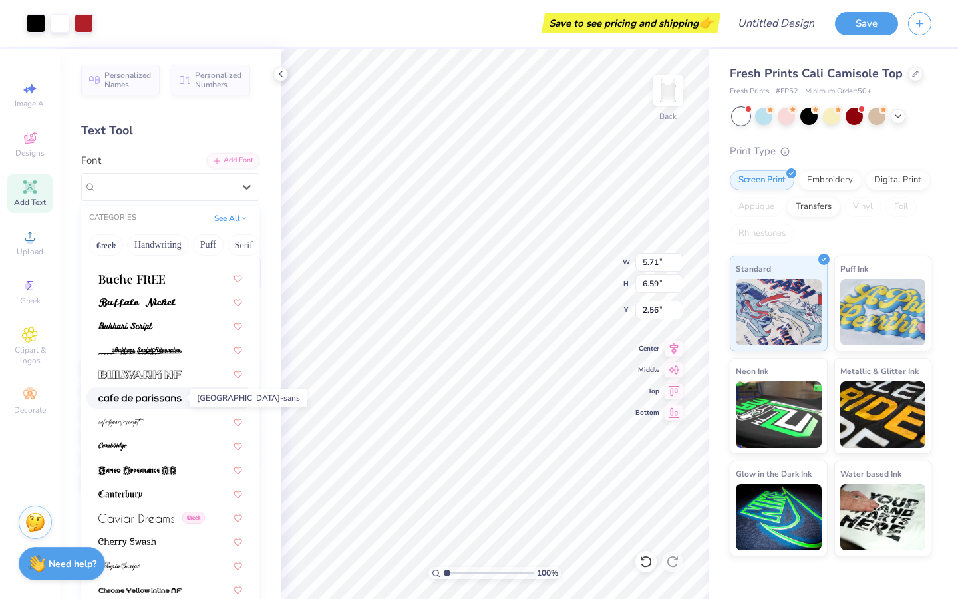
click at [133, 402] on img at bounding box center [139, 398] width 83 height 9
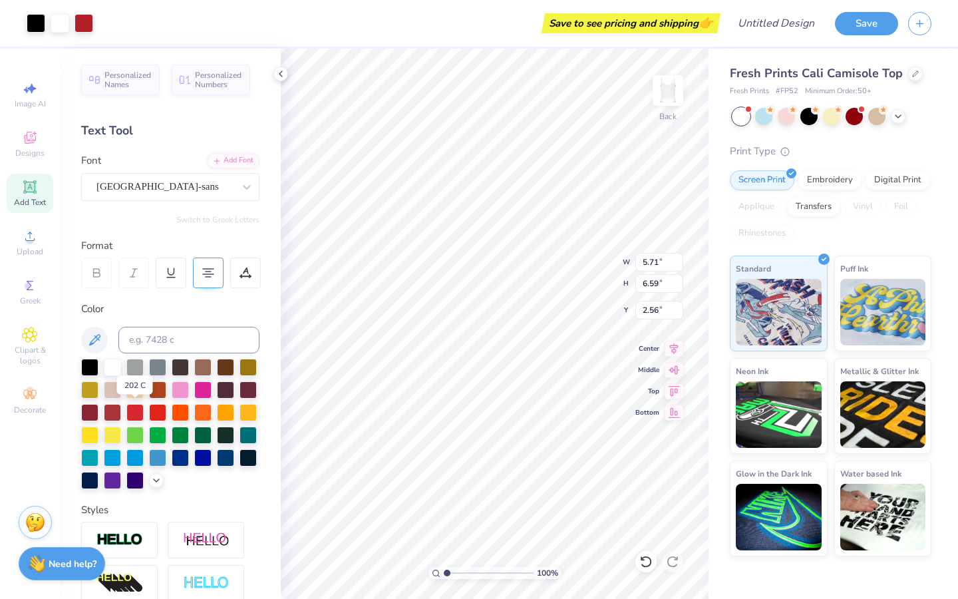
type input "7.36"
type input "6.23"
click at [139, 190] on div "cafe de paris-sans" at bounding box center [165, 186] width 140 height 21
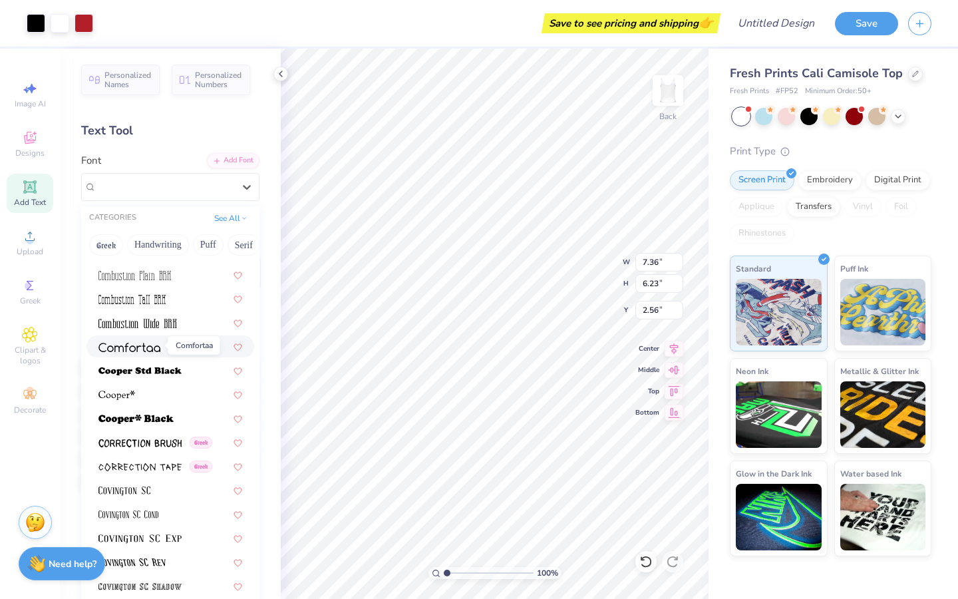
scroll to position [2078, 0]
click at [149, 417] on img at bounding box center [135, 417] width 75 height 9
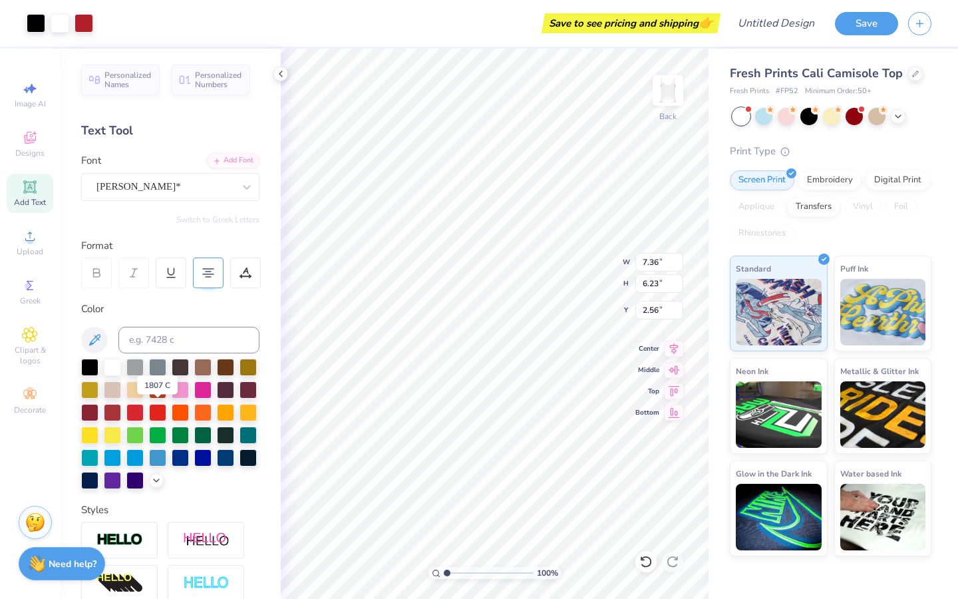
type input "9.17"
type input "6.01"
click at [178, 190] on div "Cooper*" at bounding box center [165, 186] width 140 height 21
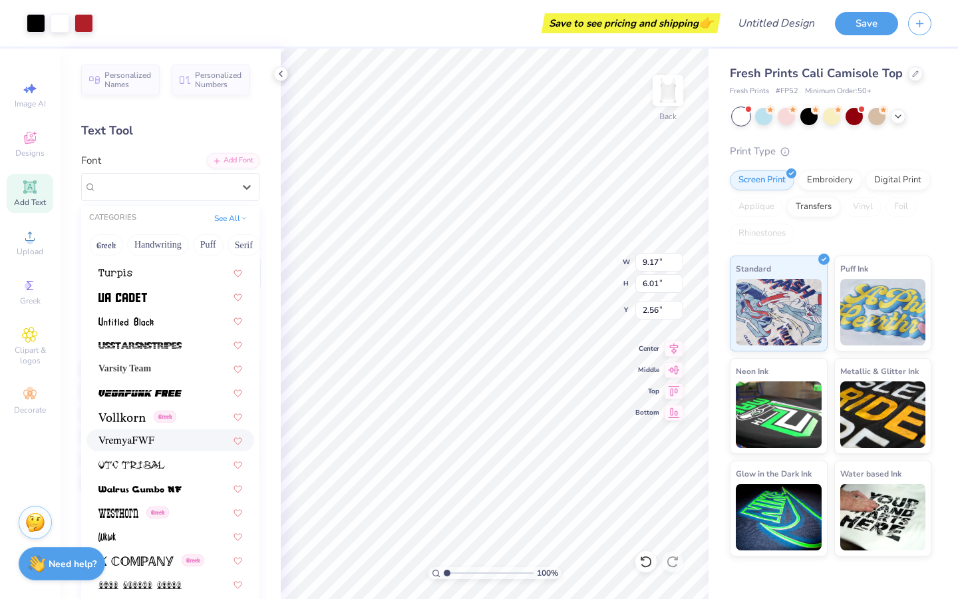
scroll to position [7202, 0]
click at [113, 531] on span at bounding box center [106, 536] width 17 height 14
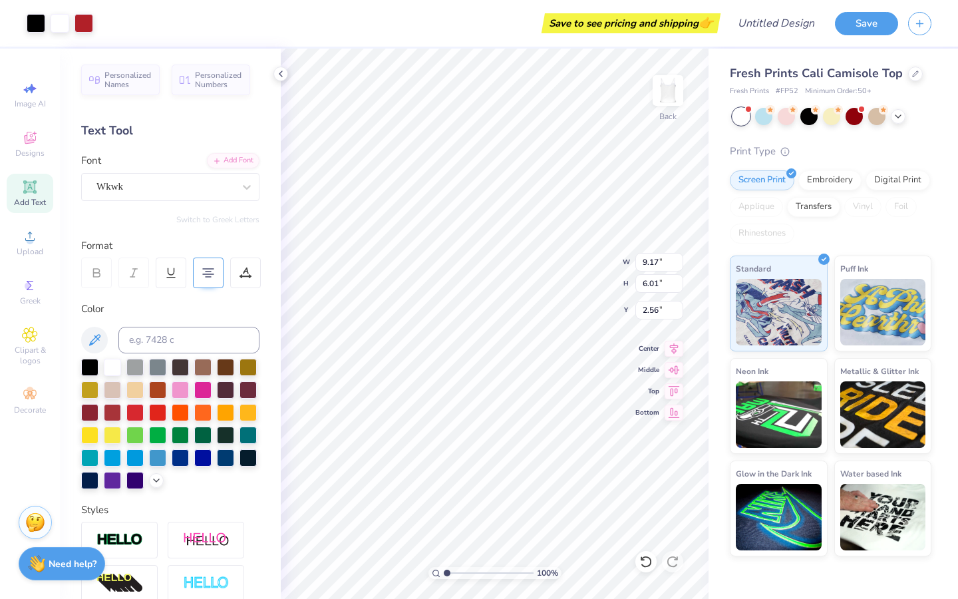
type input "5.98"
type input "6.60"
click at [154, 184] on div "Wkwk" at bounding box center [165, 186] width 140 height 21
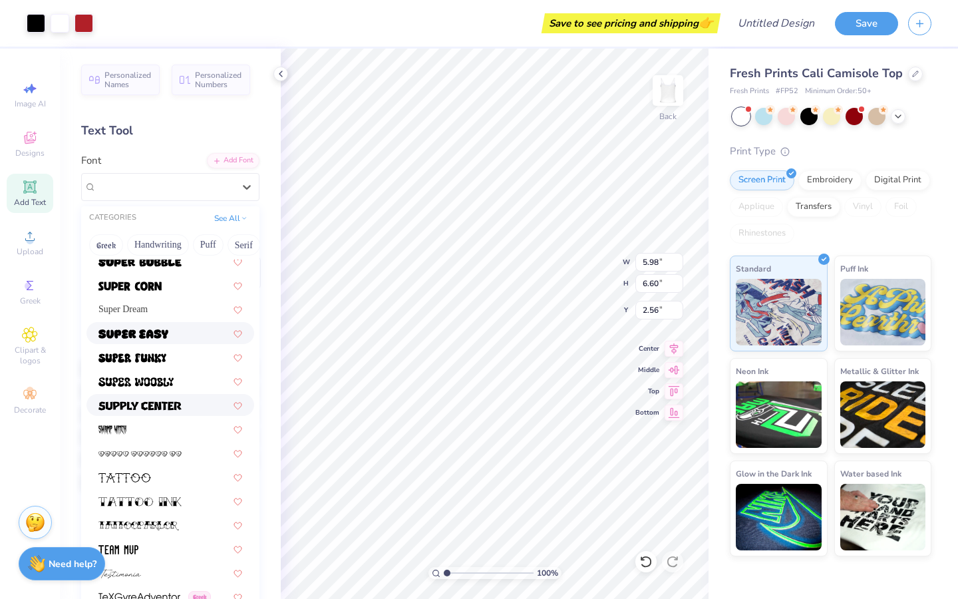
scroll to position [6659, 0]
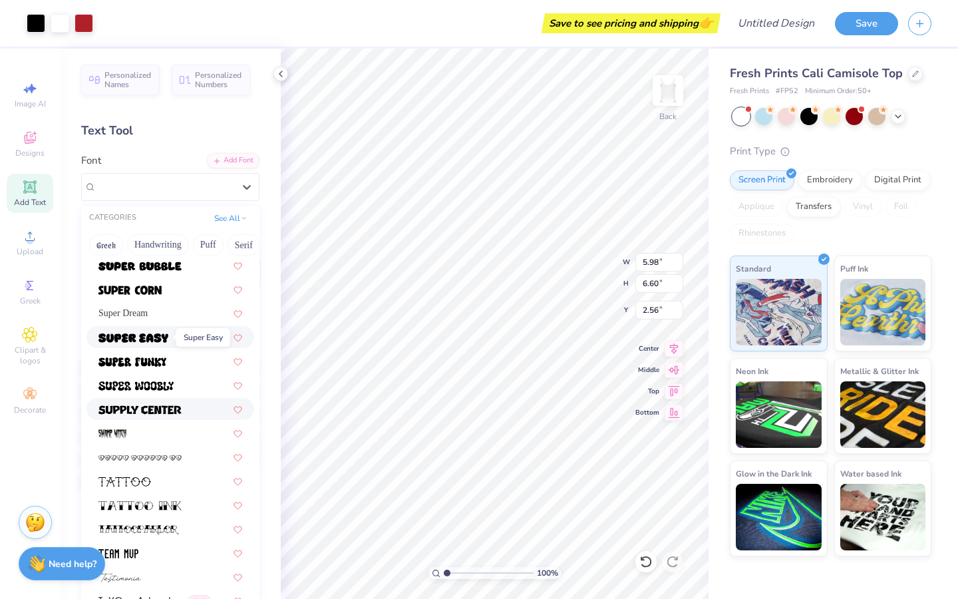
click at [146, 336] on img at bounding box center [133, 337] width 70 height 9
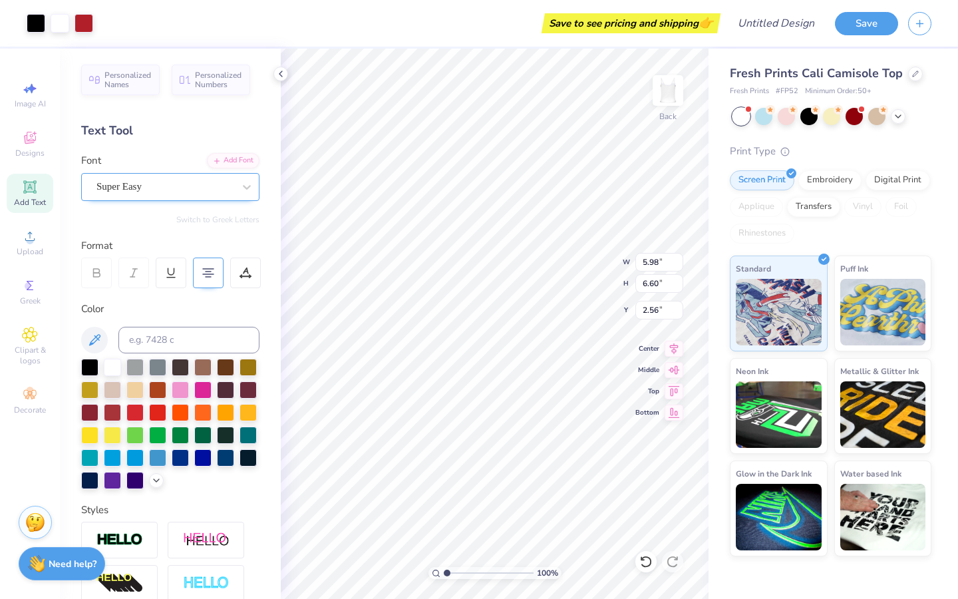
type input "9.15"
click at [186, 187] on div "Super Easy" at bounding box center [165, 186] width 140 height 21
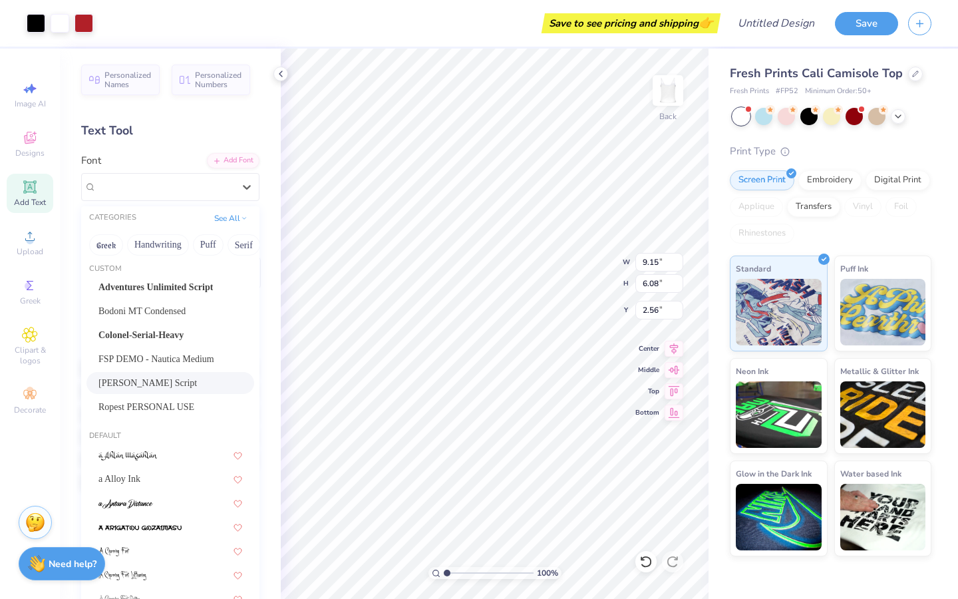
scroll to position [10, 0]
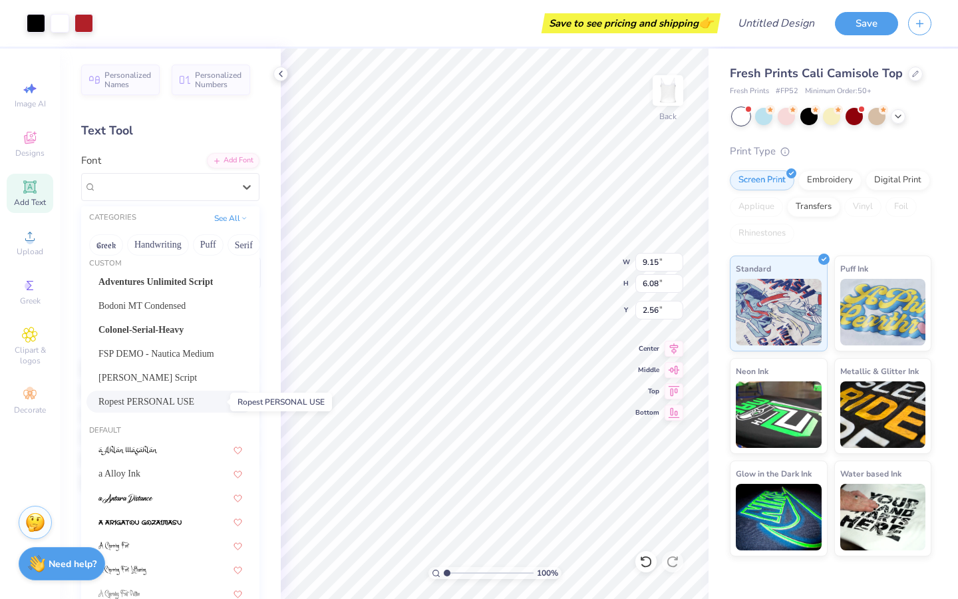
click at [194, 404] on span "Ropest PERSONAL USE" at bounding box center [146, 401] width 96 height 14
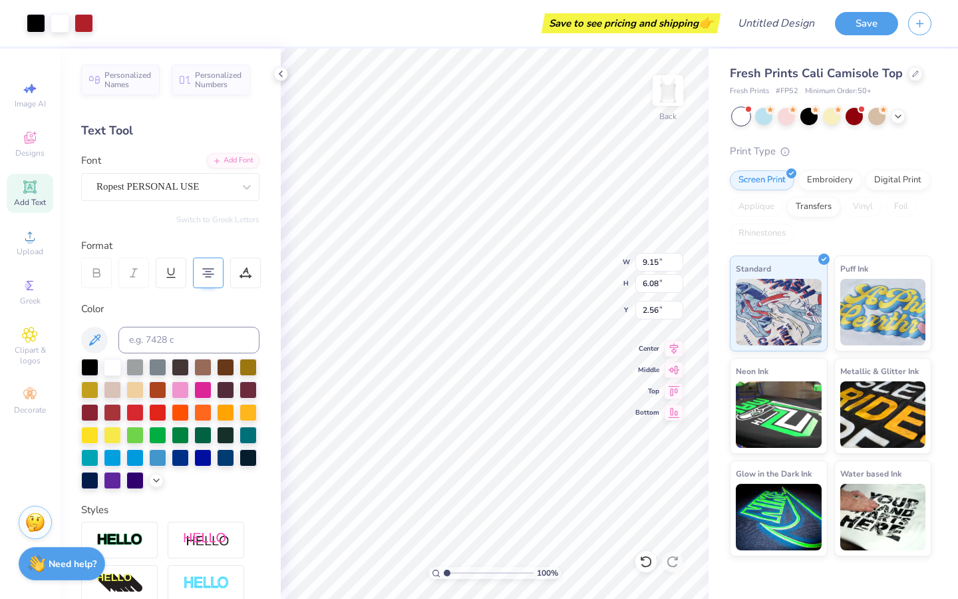
type input "6.50"
click at [159, 190] on div "Ropest PERSONAL USE" at bounding box center [165, 186] width 140 height 21
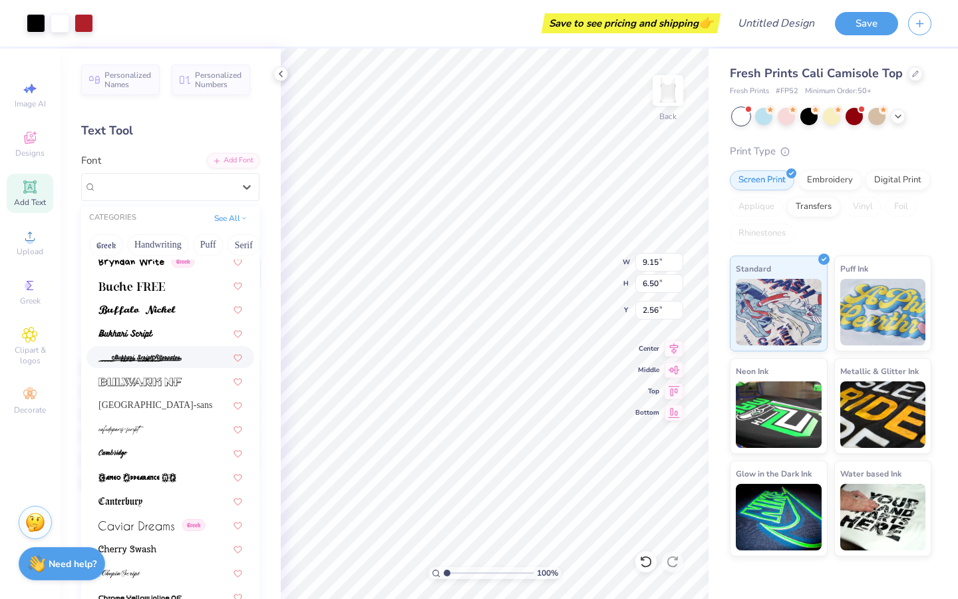
scroll to position [1371, 0]
click at [172, 311] on img at bounding box center [136, 310] width 77 height 9
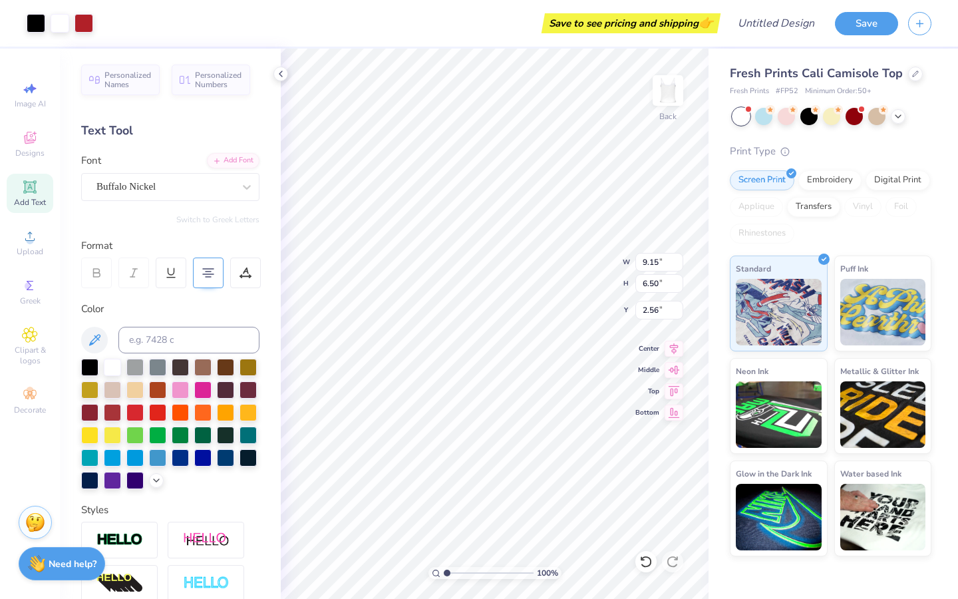
type input "9.13"
type input "6.47"
click at [39, 134] on div "Designs" at bounding box center [30, 143] width 47 height 39
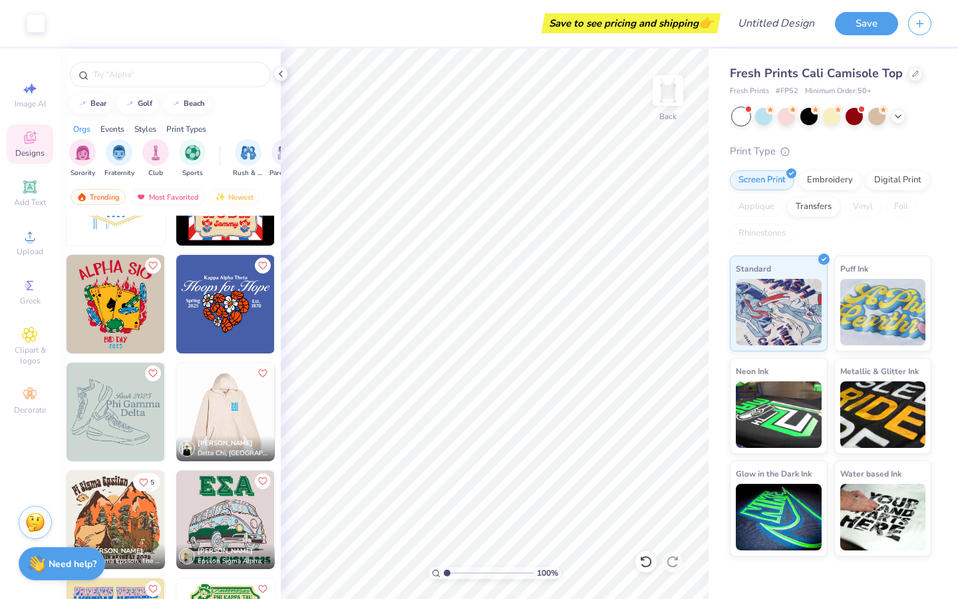
scroll to position [23228, 0]
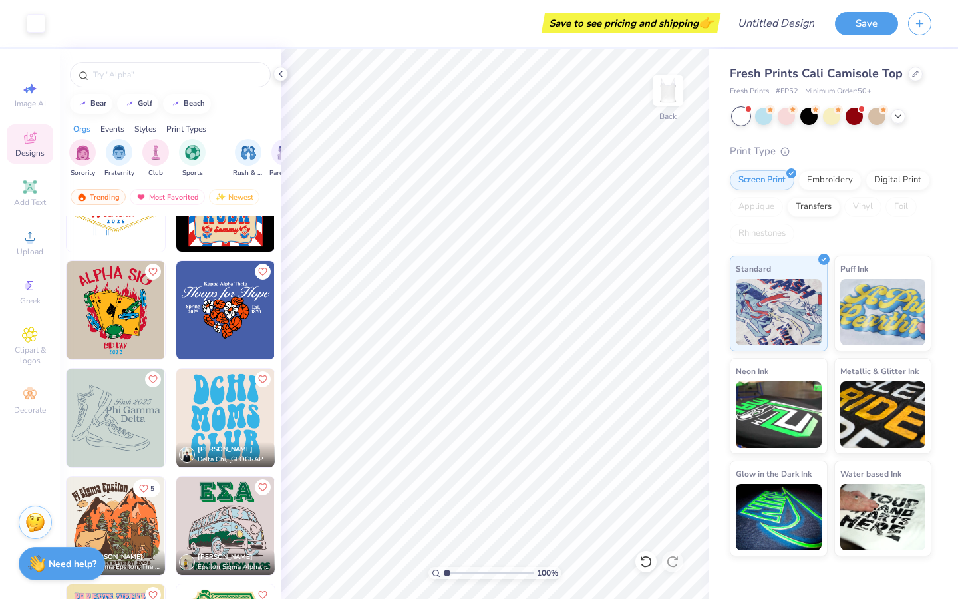
click at [213, 402] on img at bounding box center [225, 417] width 98 height 98
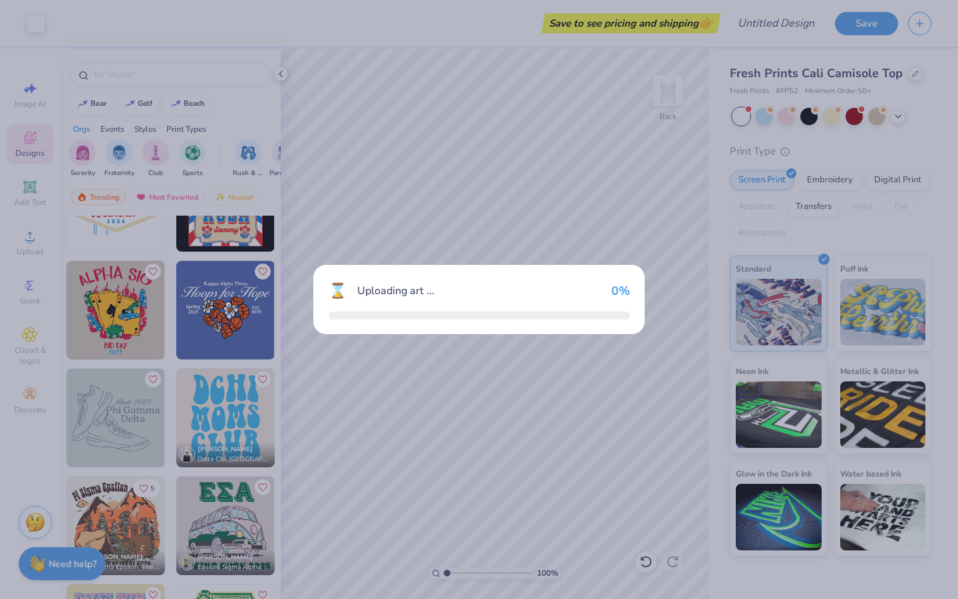
click at [213, 402] on div "⌛ Uploading art ... 0 %" at bounding box center [479, 299] width 958 height 599
click at [213, 402] on div "⌛ Uploading art ... 100 %" at bounding box center [479, 299] width 958 height 599
